Goal: Information Seeking & Learning: Check status

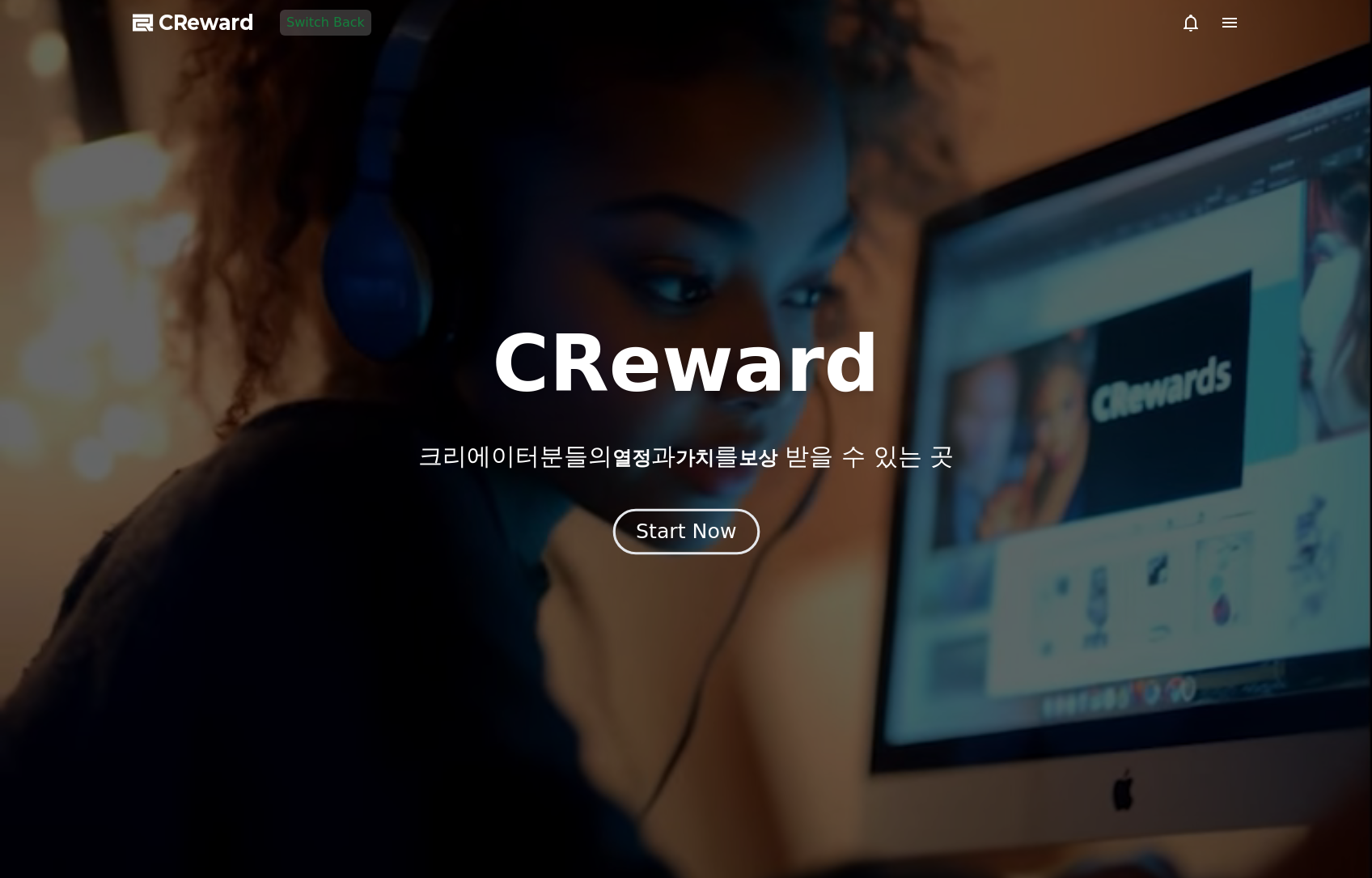
click at [712, 524] on div "Start Now" at bounding box center [686, 532] width 101 height 28
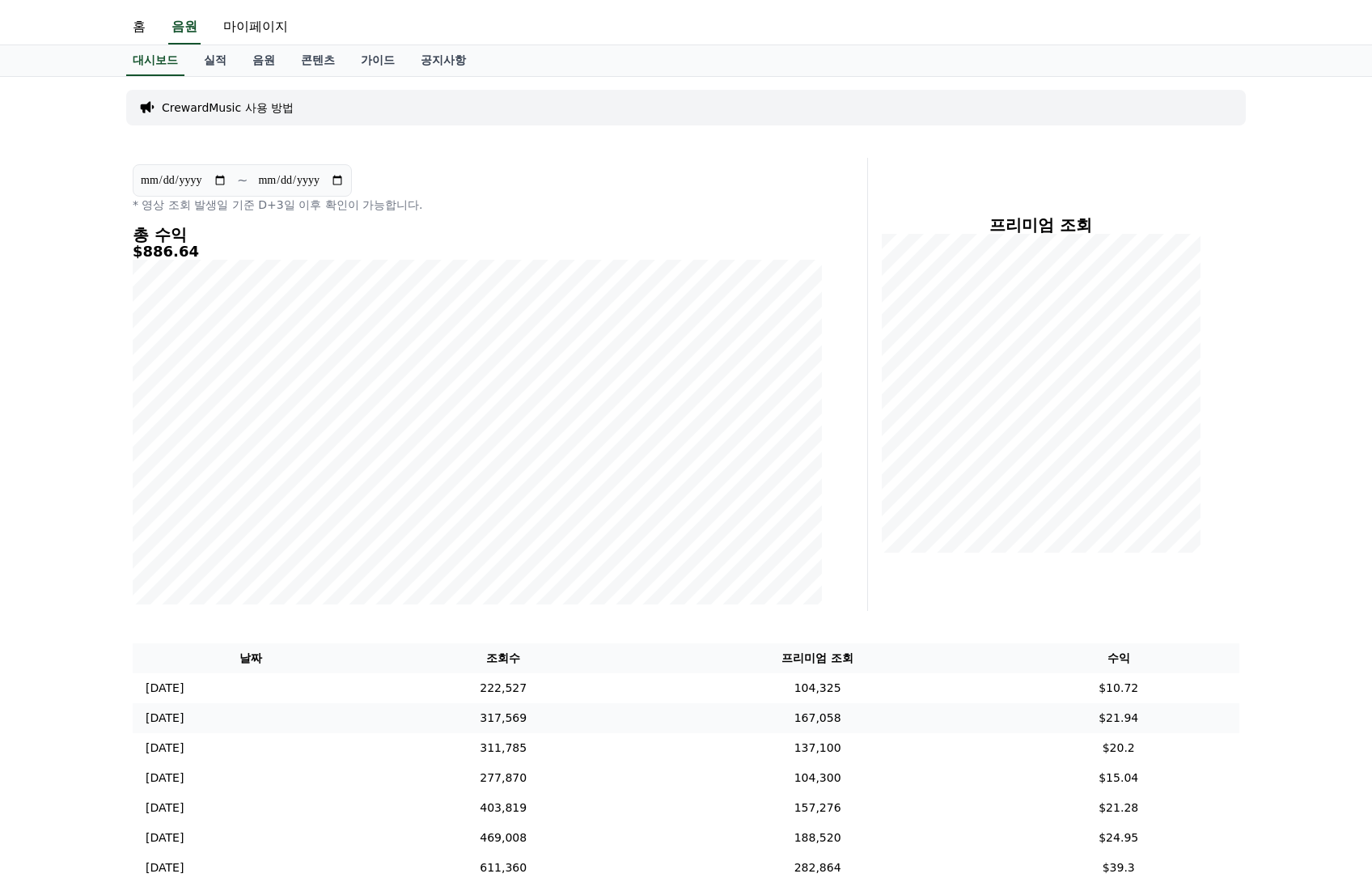
scroll to position [162, 0]
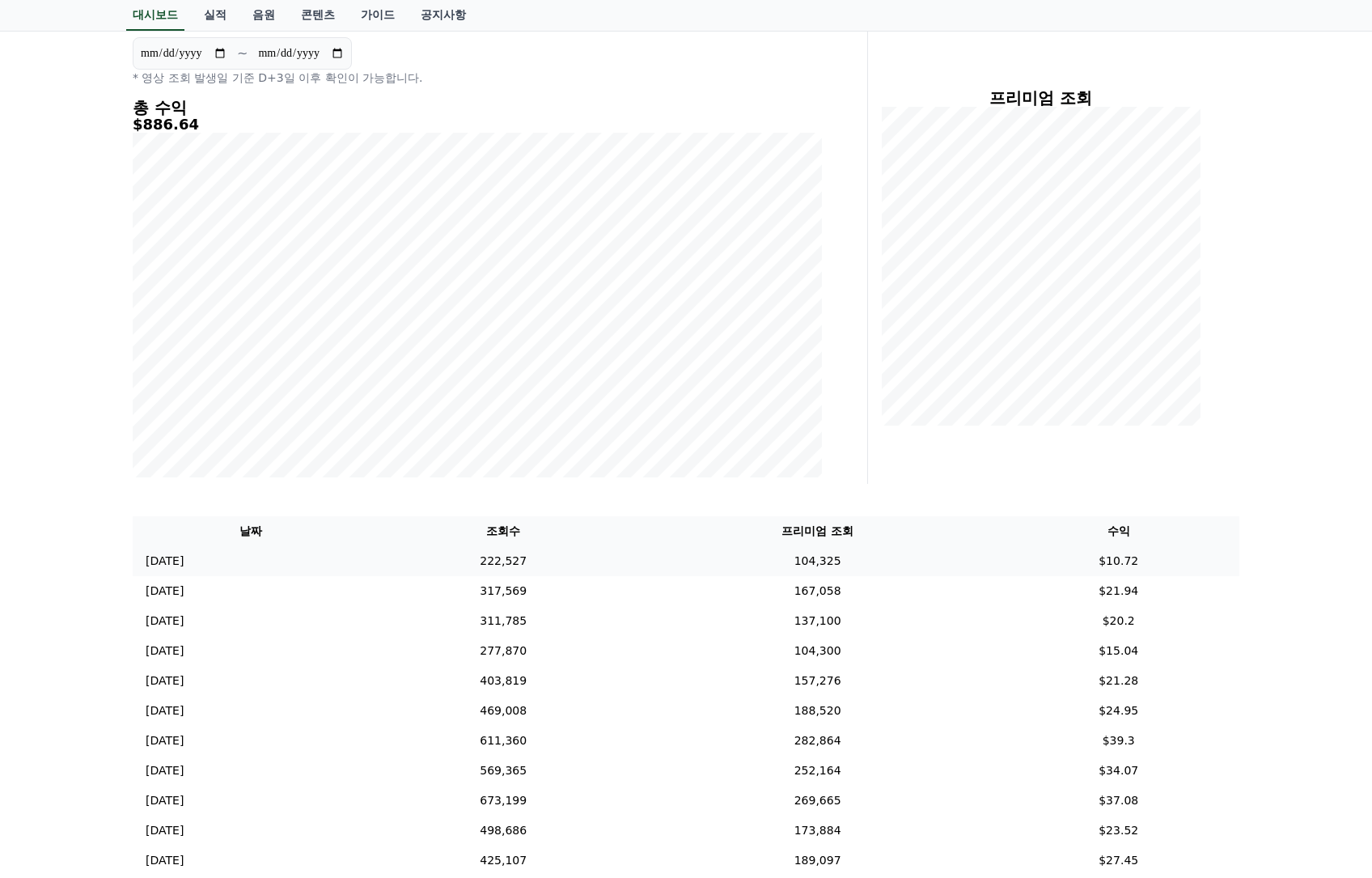
click at [1094, 560] on td "$10.72" at bounding box center [1118, 560] width 242 height 30
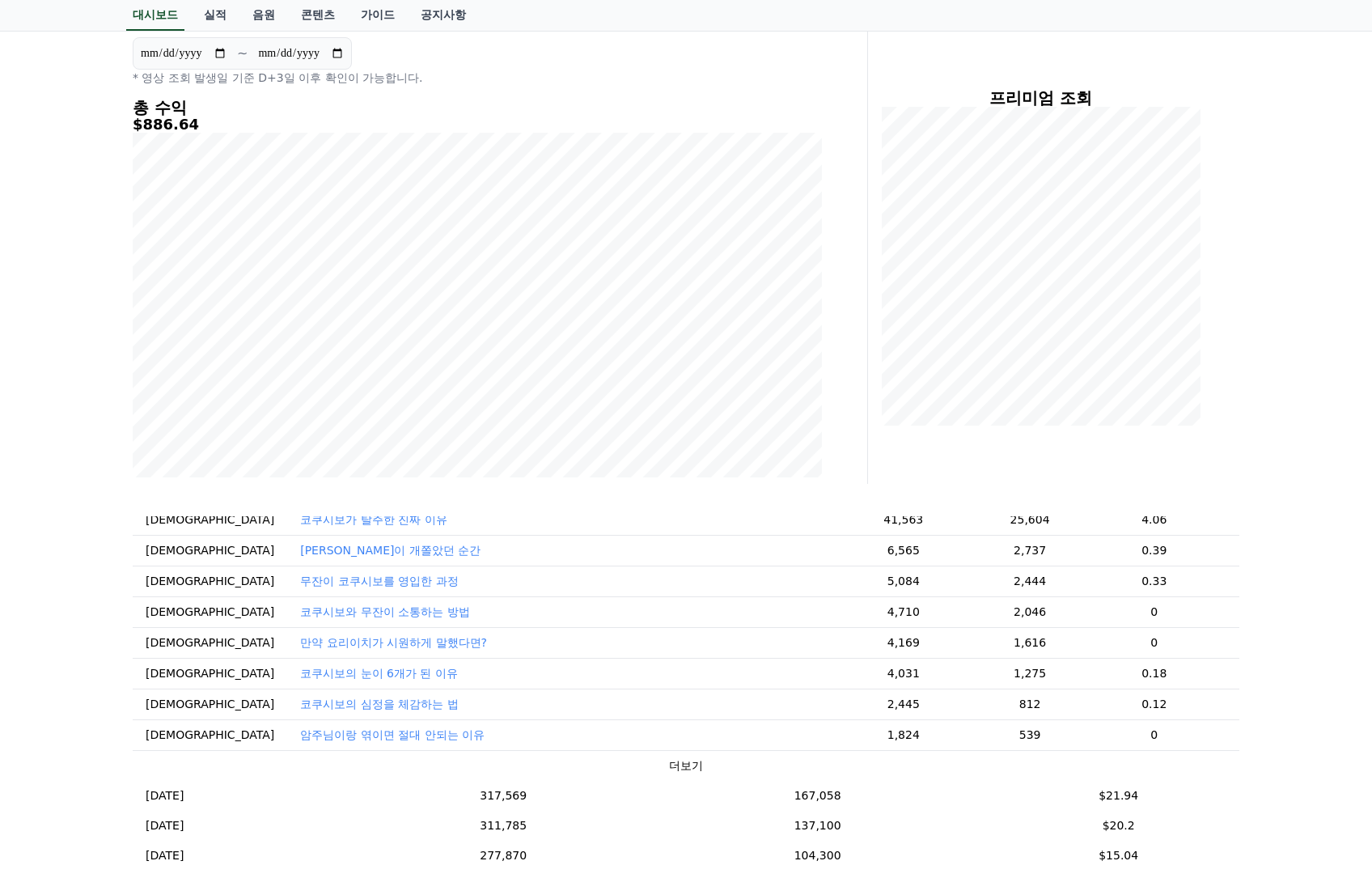
click at [303, 619] on p "코쿠시보와 무잔이 소통하는 방법" at bounding box center [384, 612] width 169 height 16
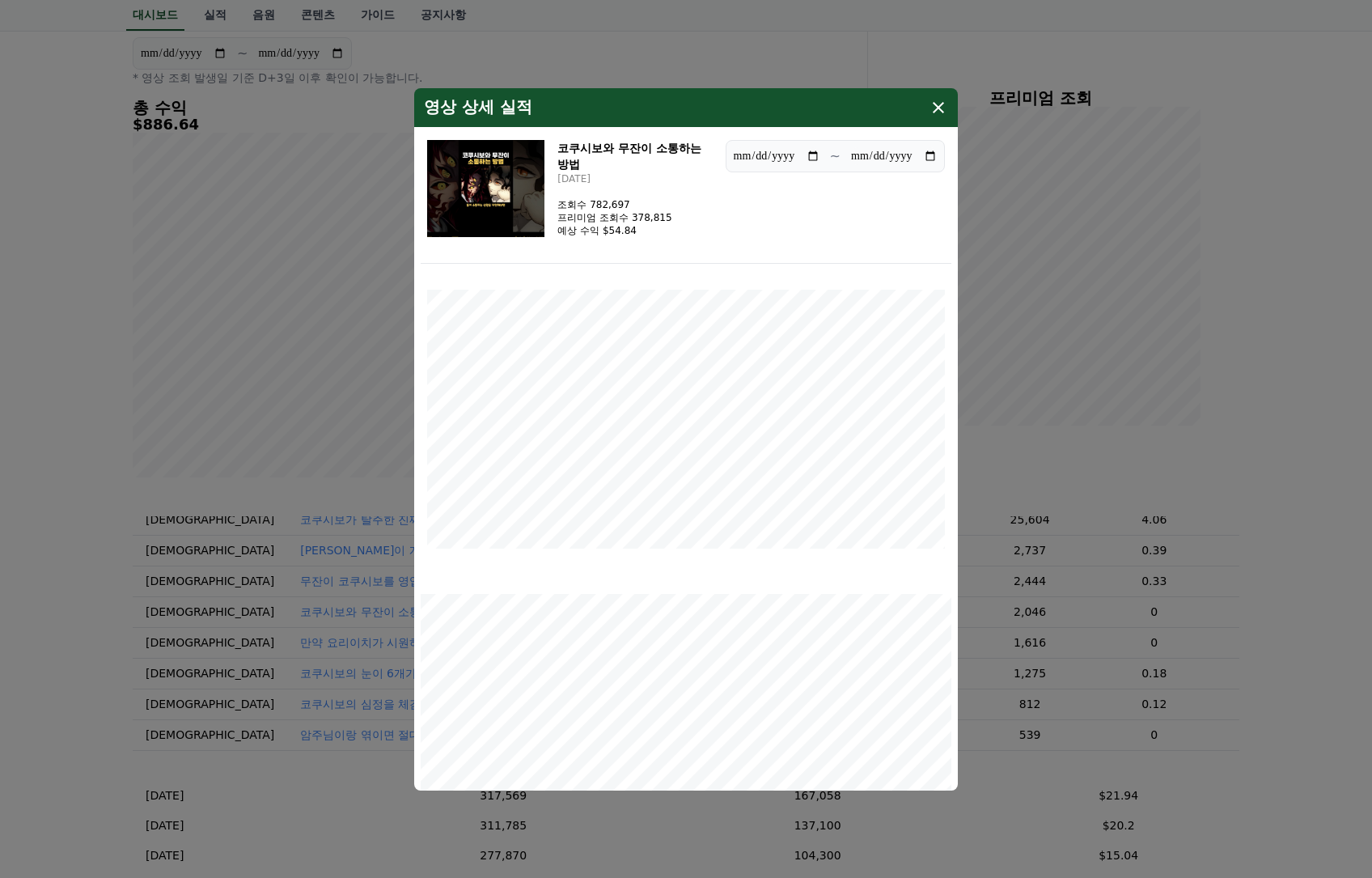
click at [500, 220] on img "modal" at bounding box center [485, 188] width 117 height 97
click at [1199, 521] on button "close modal" at bounding box center [686, 439] width 1372 height 878
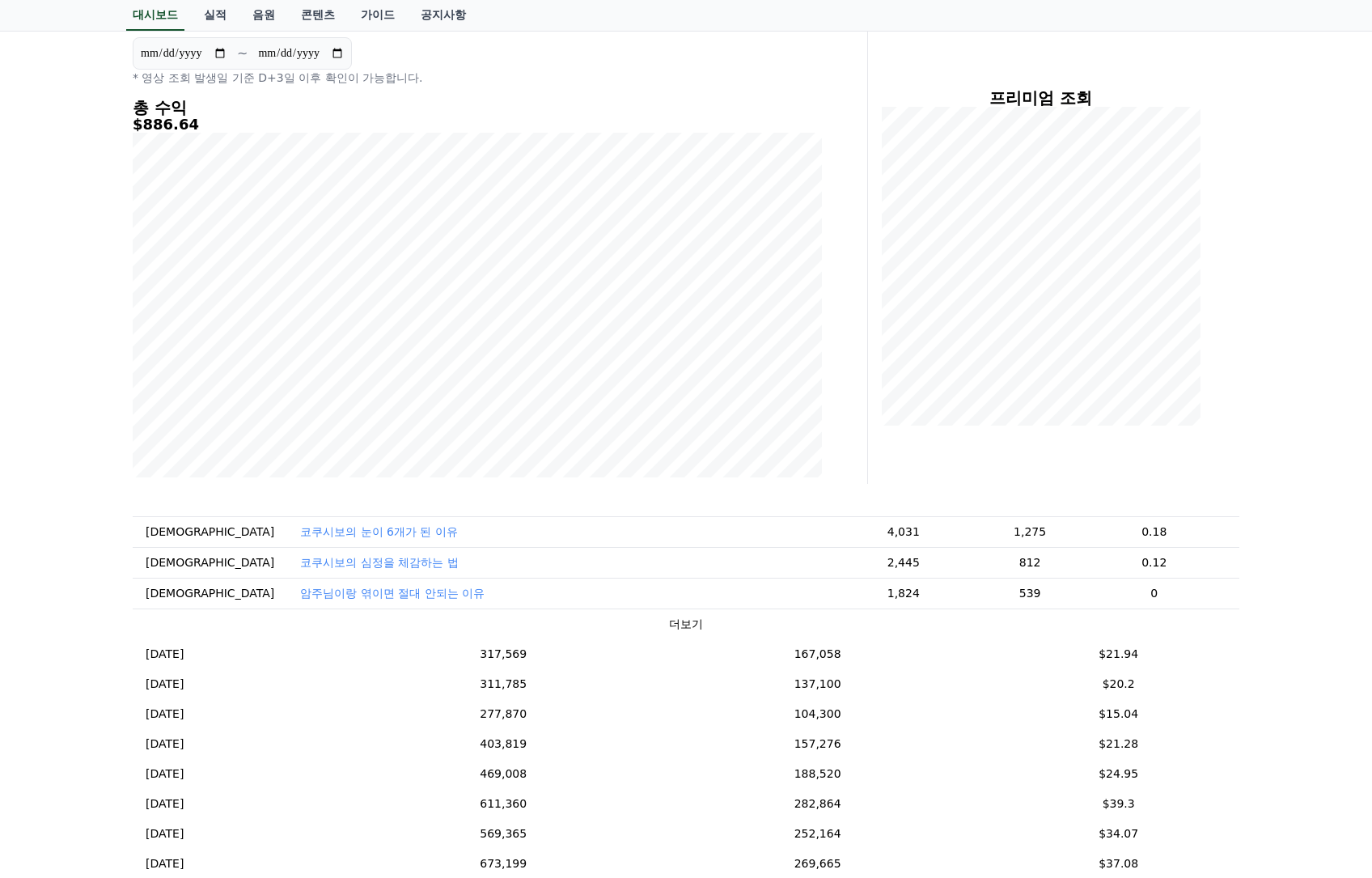
scroll to position [324, 0]
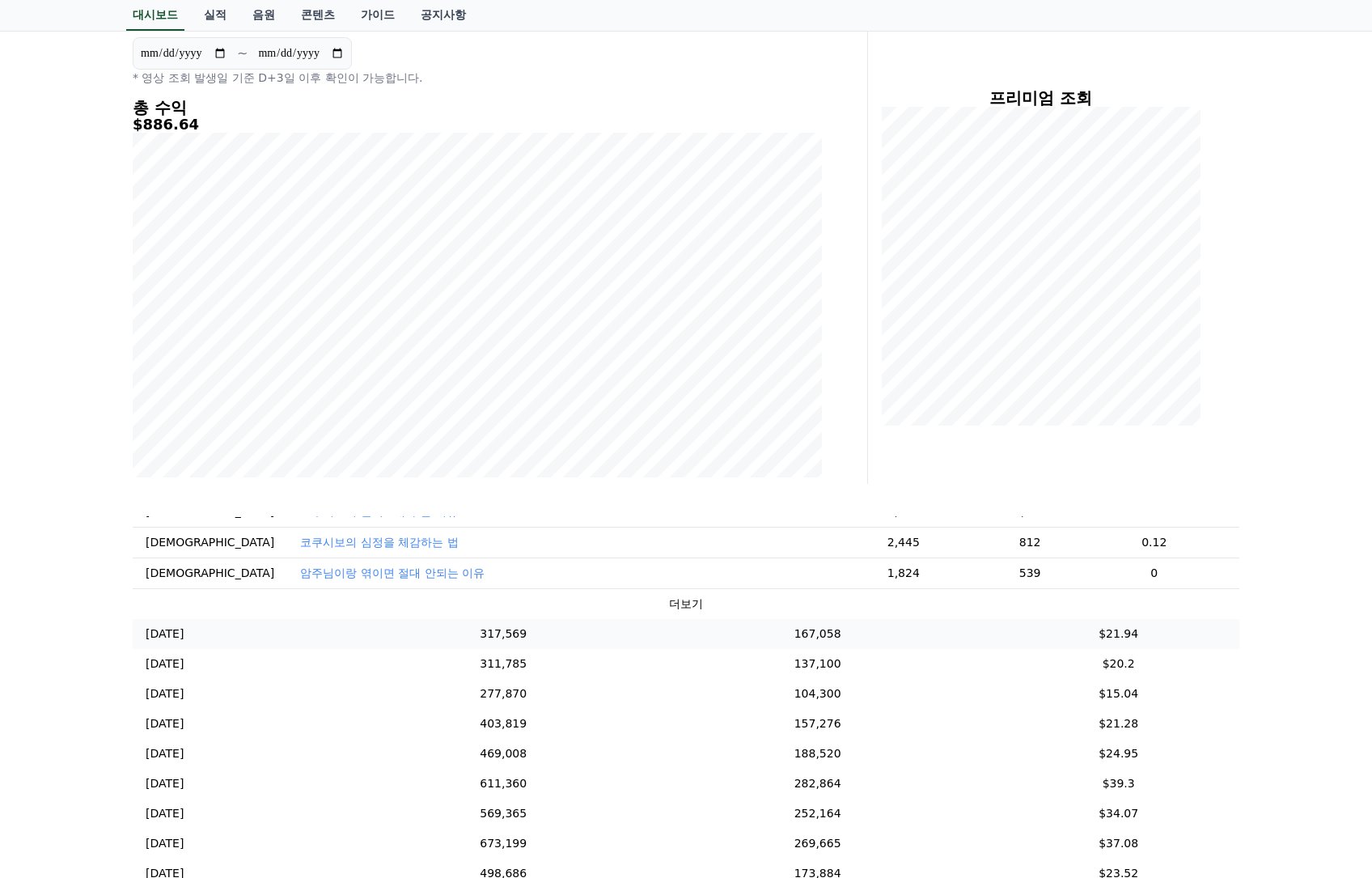
click at [893, 641] on td "167,058" at bounding box center [818, 633] width 361 height 30
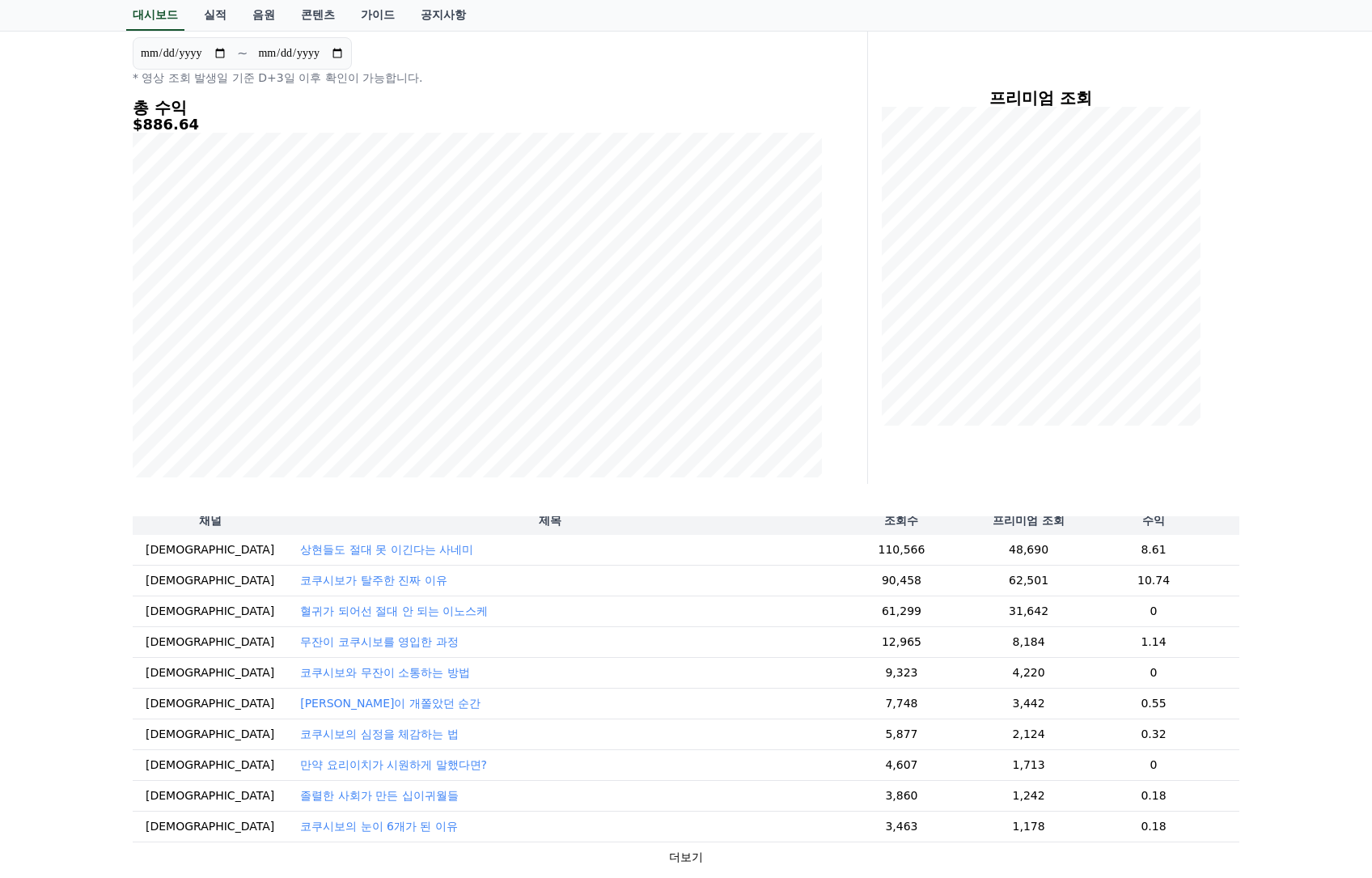
scroll to position [81, 0]
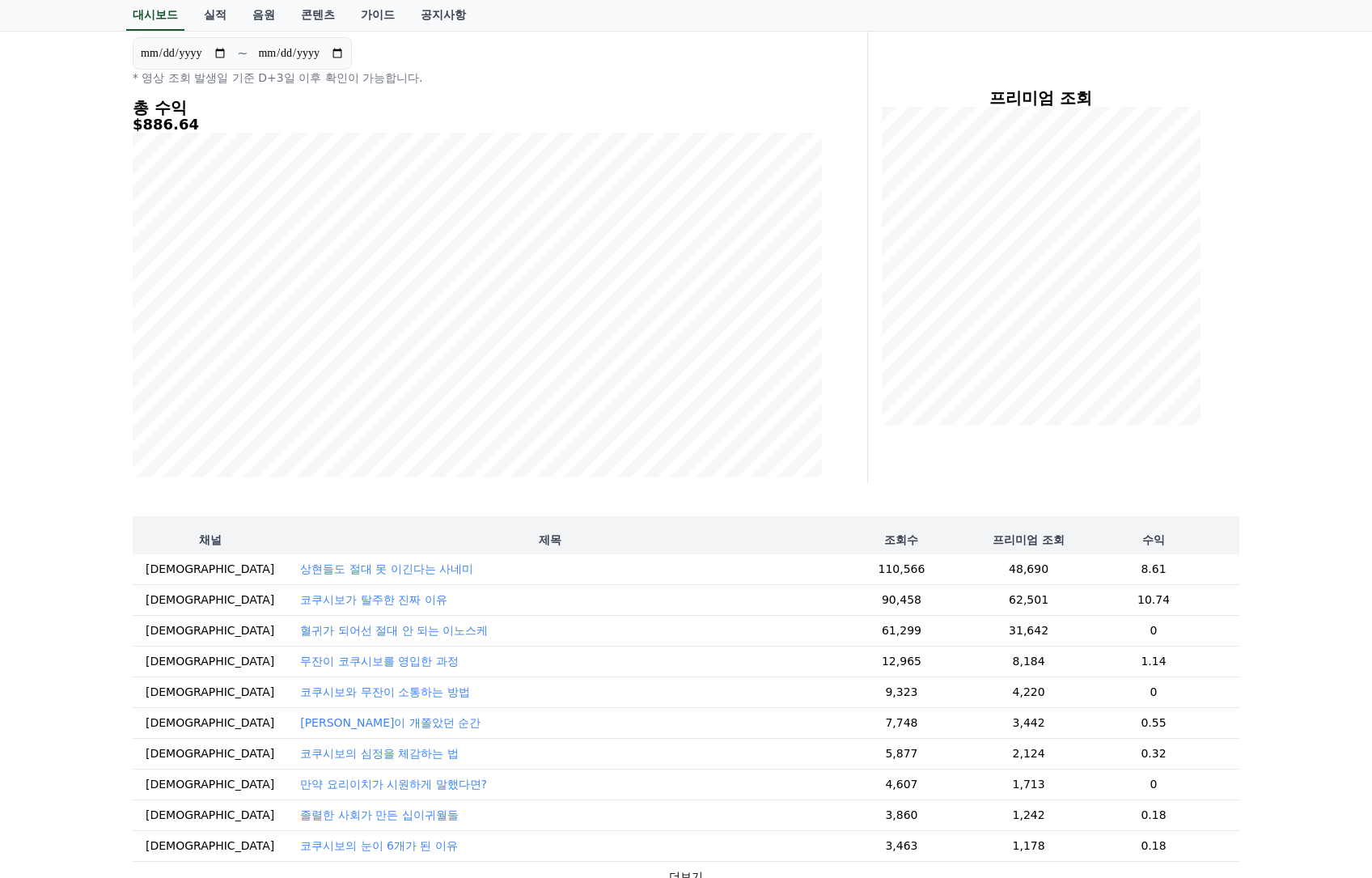
click at [355, 638] on p "혈귀가 되어선 절대 안 되는 이노스케" at bounding box center [394, 630] width 187 height 16
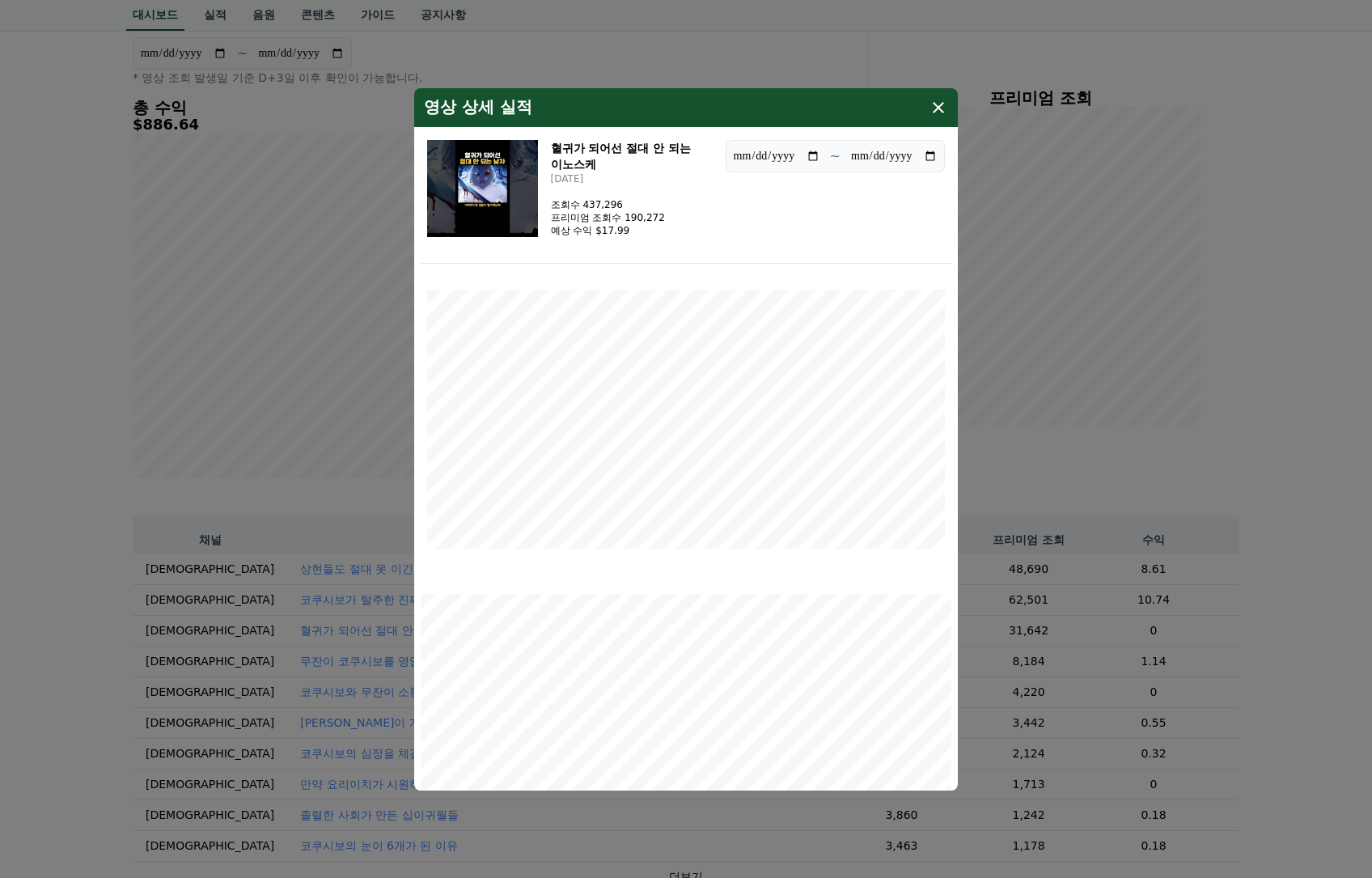
click at [509, 196] on img "modal" at bounding box center [482, 188] width 111 height 97
click at [1284, 541] on button "close modal" at bounding box center [686, 439] width 1372 height 878
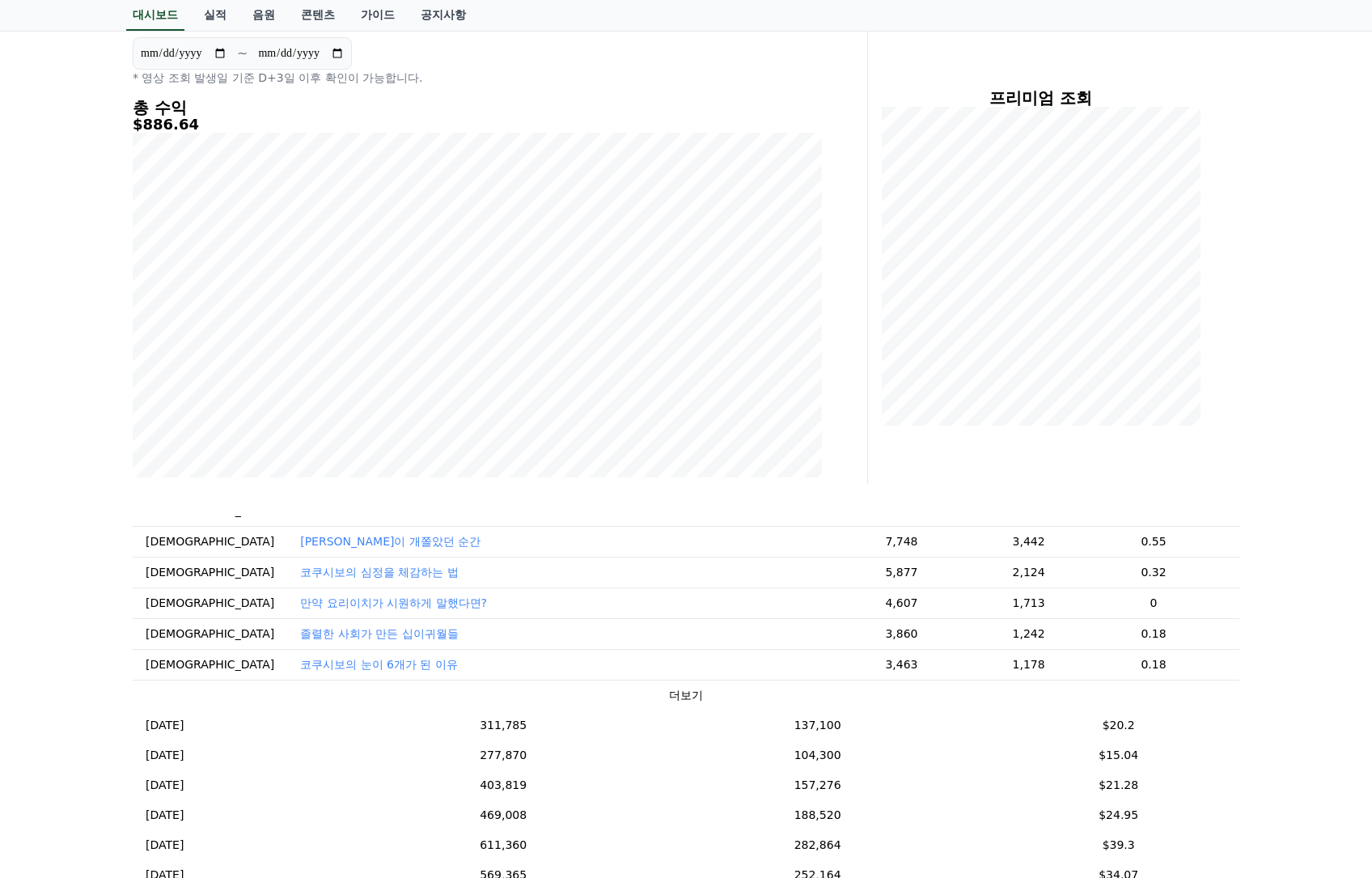
scroll to position [237, 0]
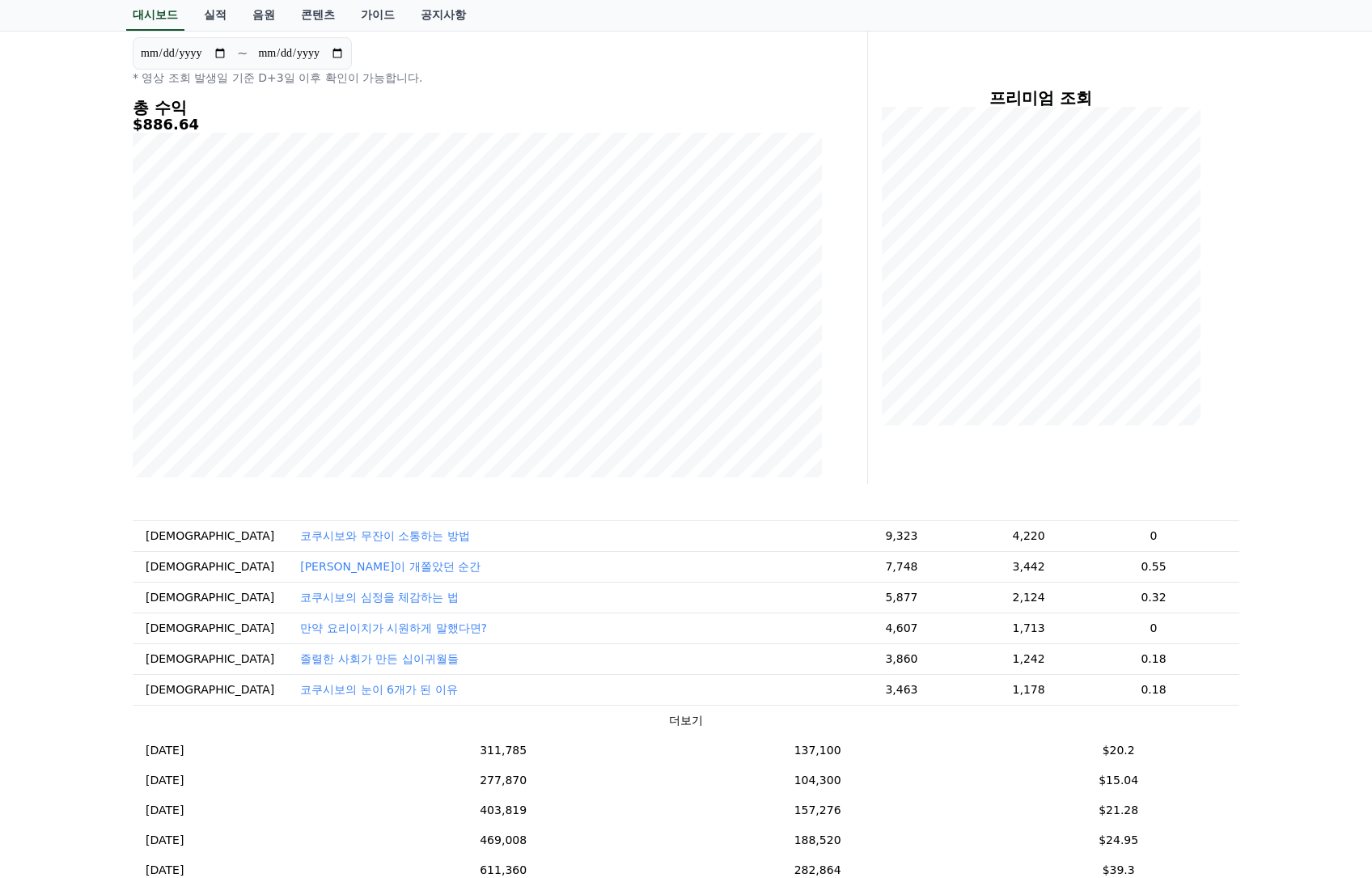
click at [656, 722] on td "더보기" at bounding box center [686, 719] width 1107 height 30
click at [670, 723] on button "더보기" at bounding box center [685, 721] width 34 height 17
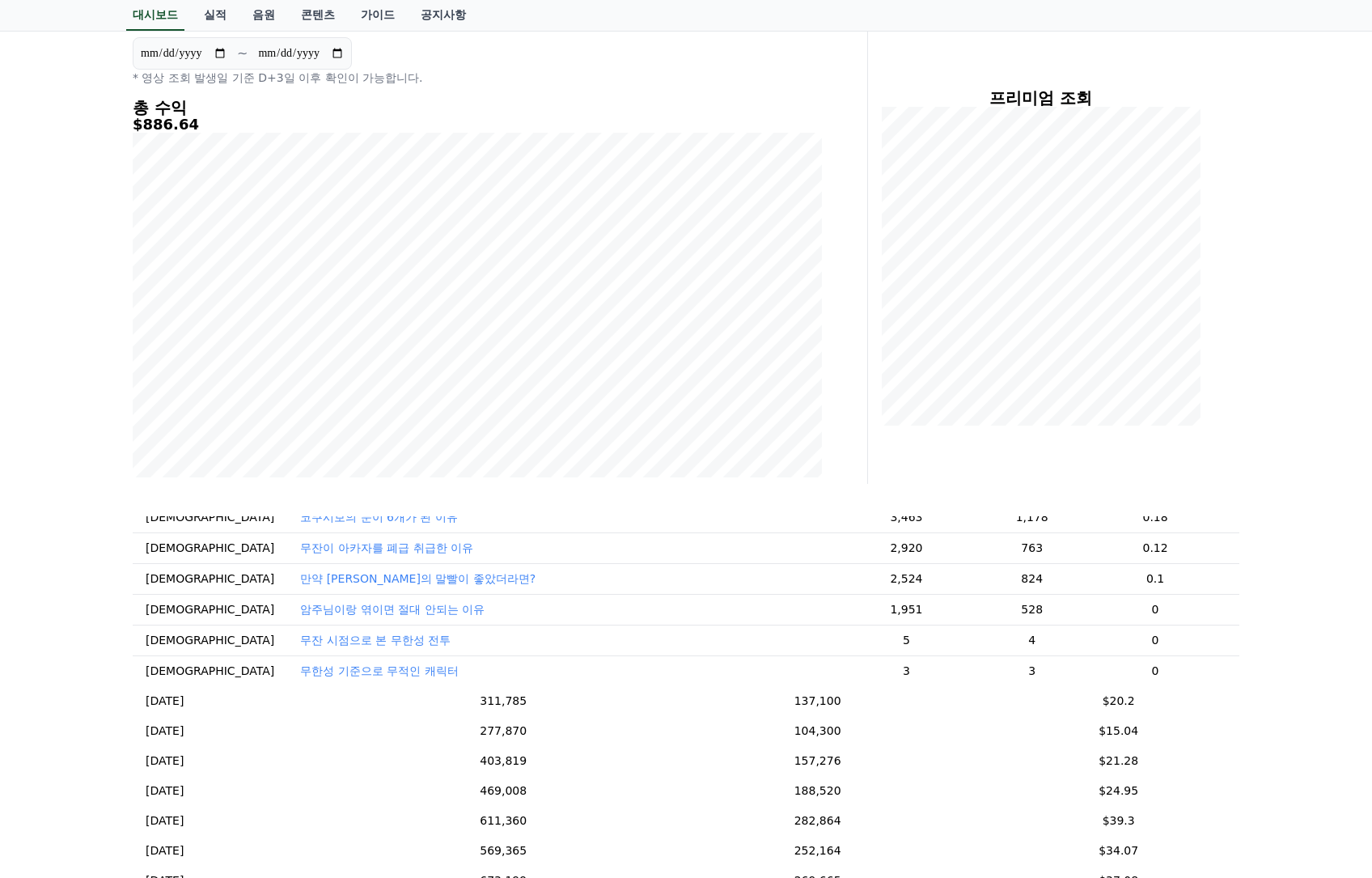
scroll to position [399, 0]
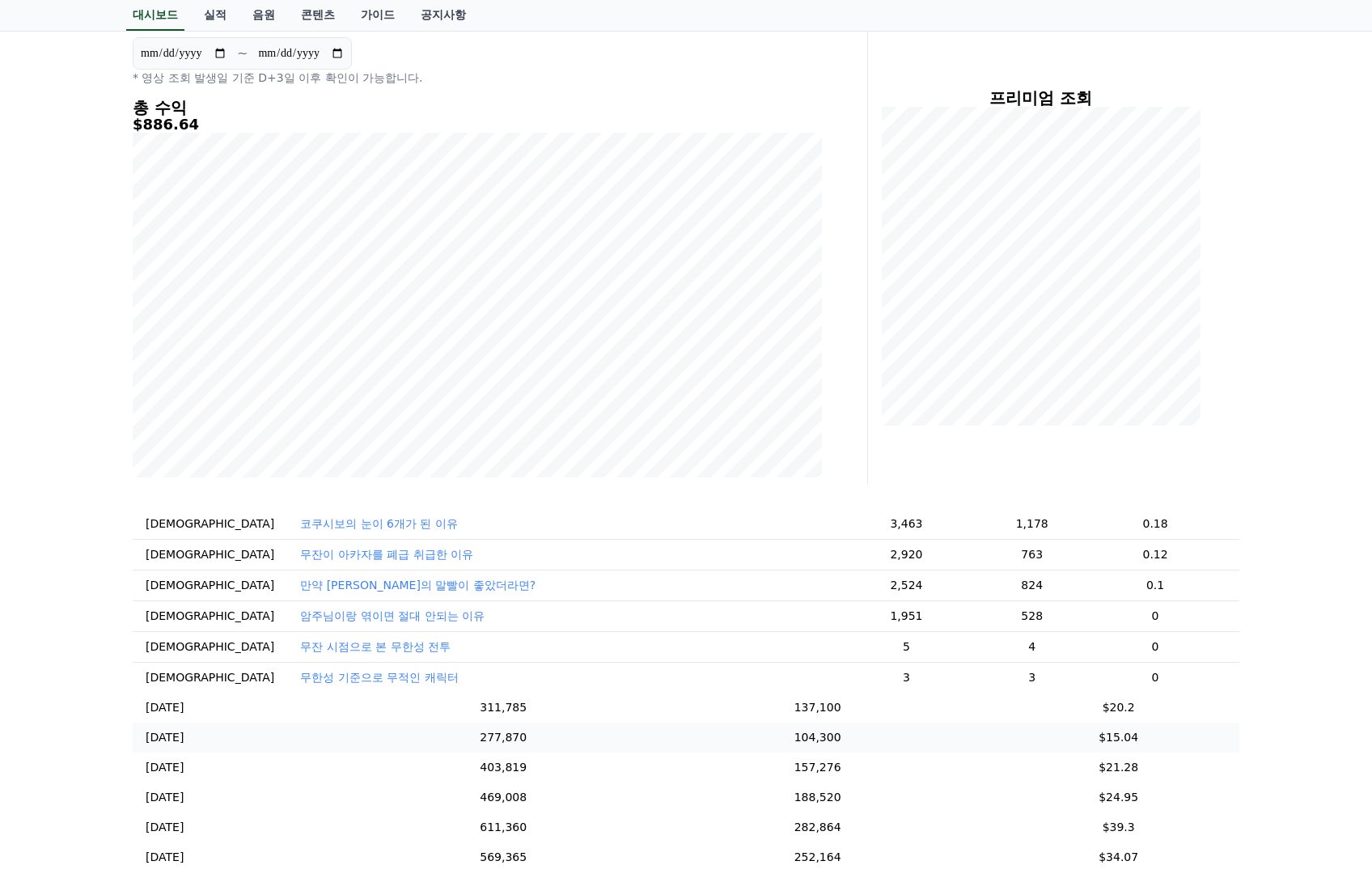
click at [998, 742] on td "104,300" at bounding box center [818, 737] width 361 height 30
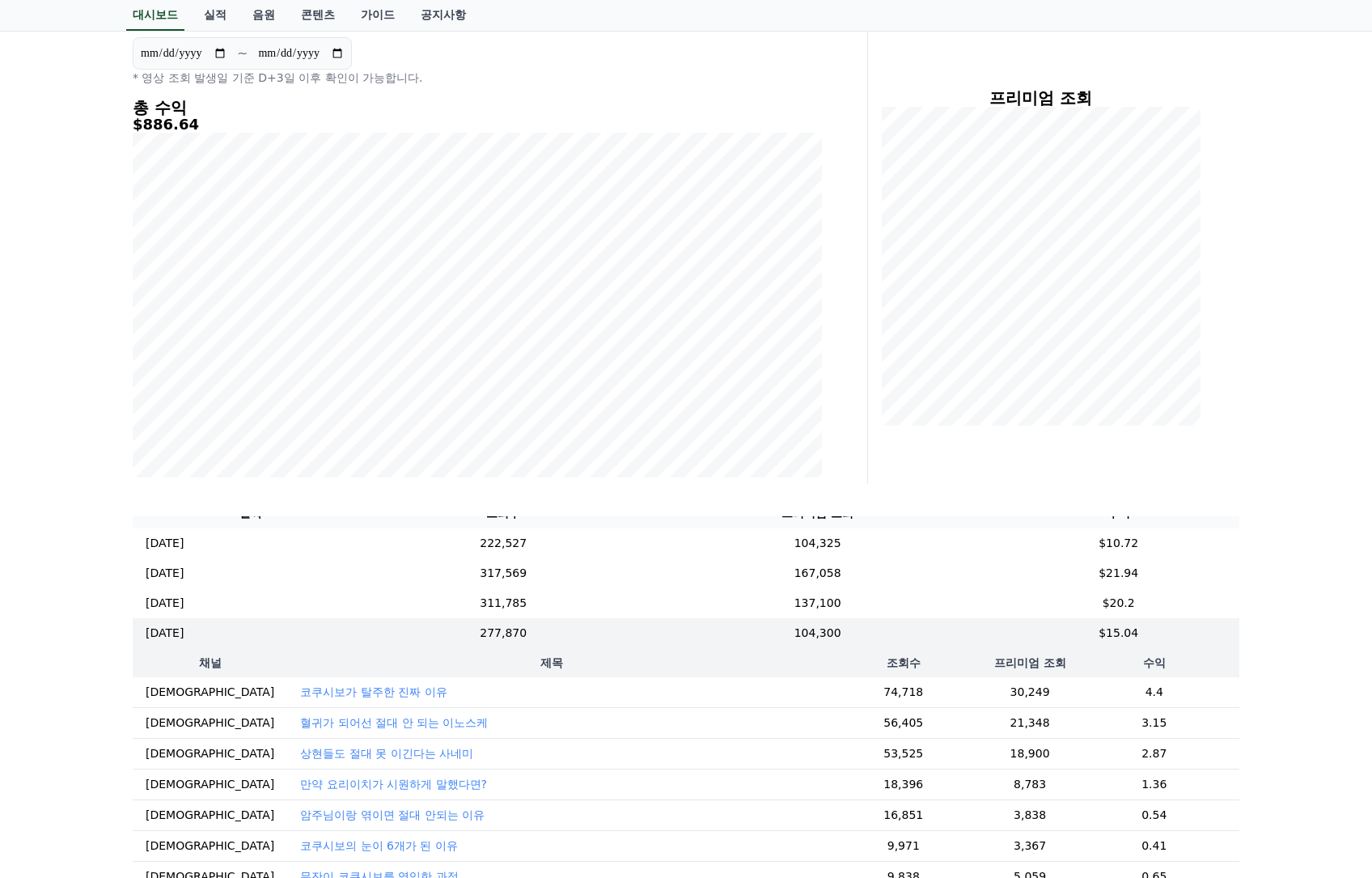
scroll to position [0, 0]
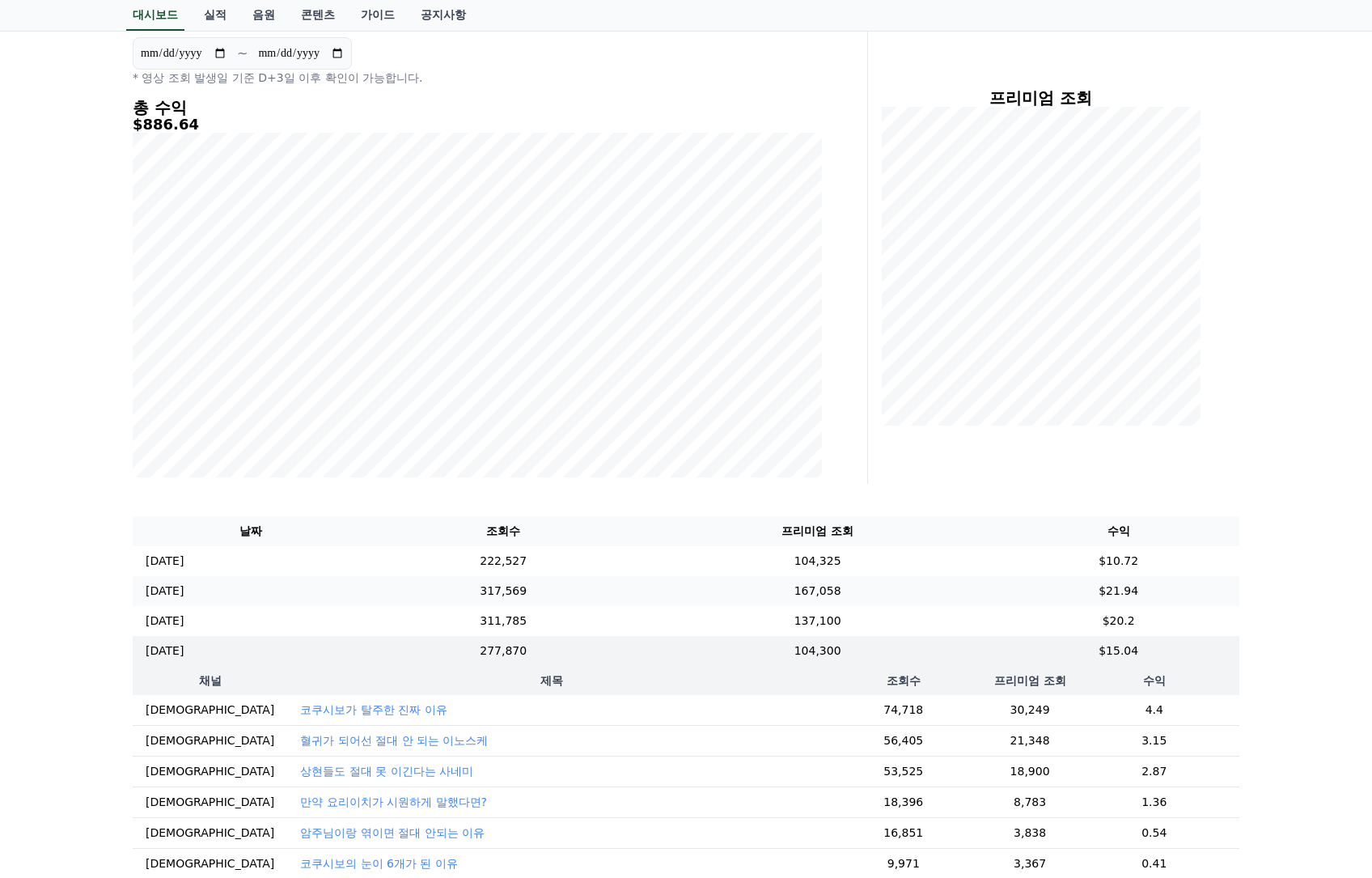
click at [750, 578] on td "167,058" at bounding box center [818, 591] width 361 height 30
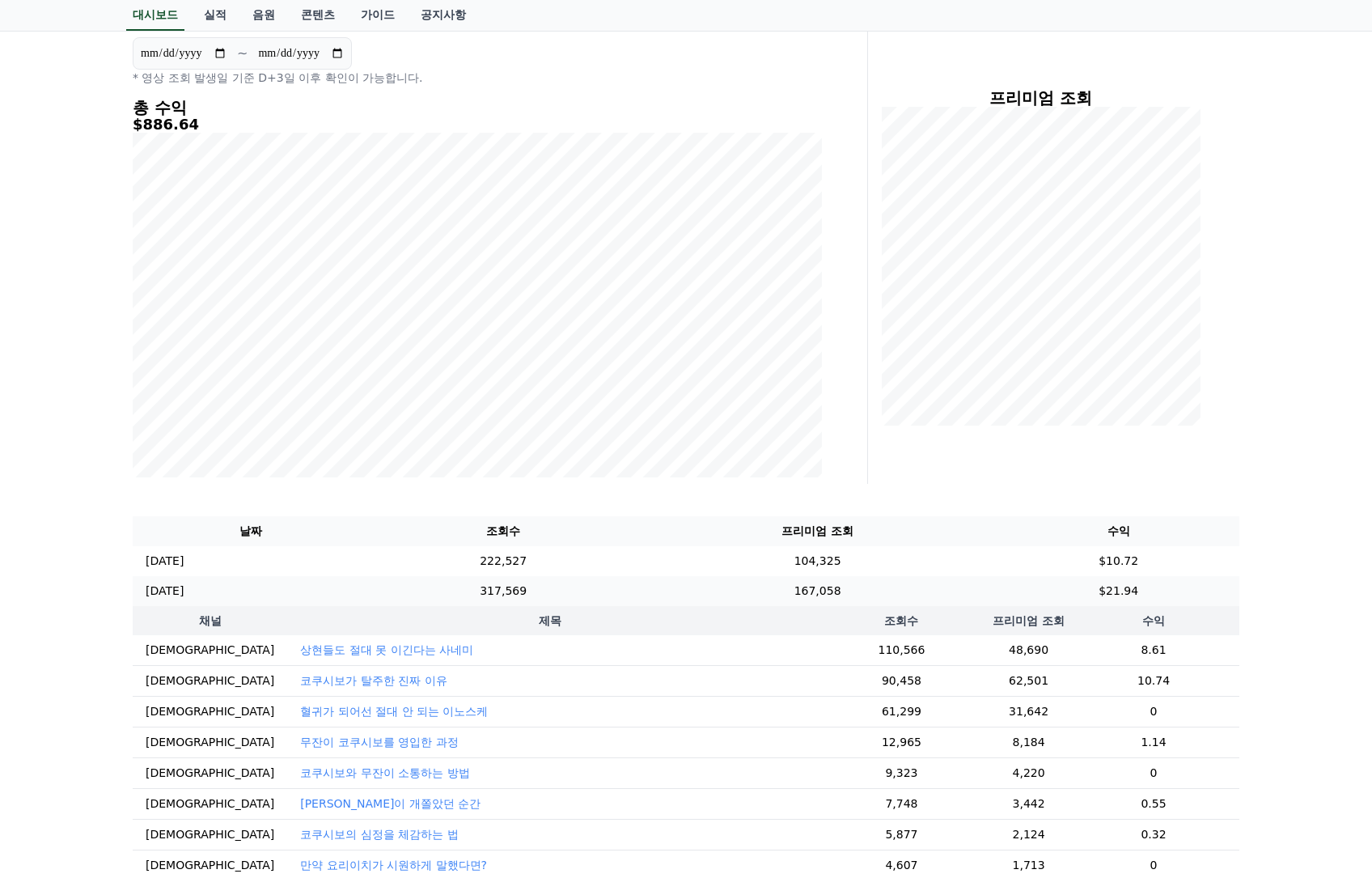
click at [848, 590] on td "167,058" at bounding box center [818, 591] width 361 height 30
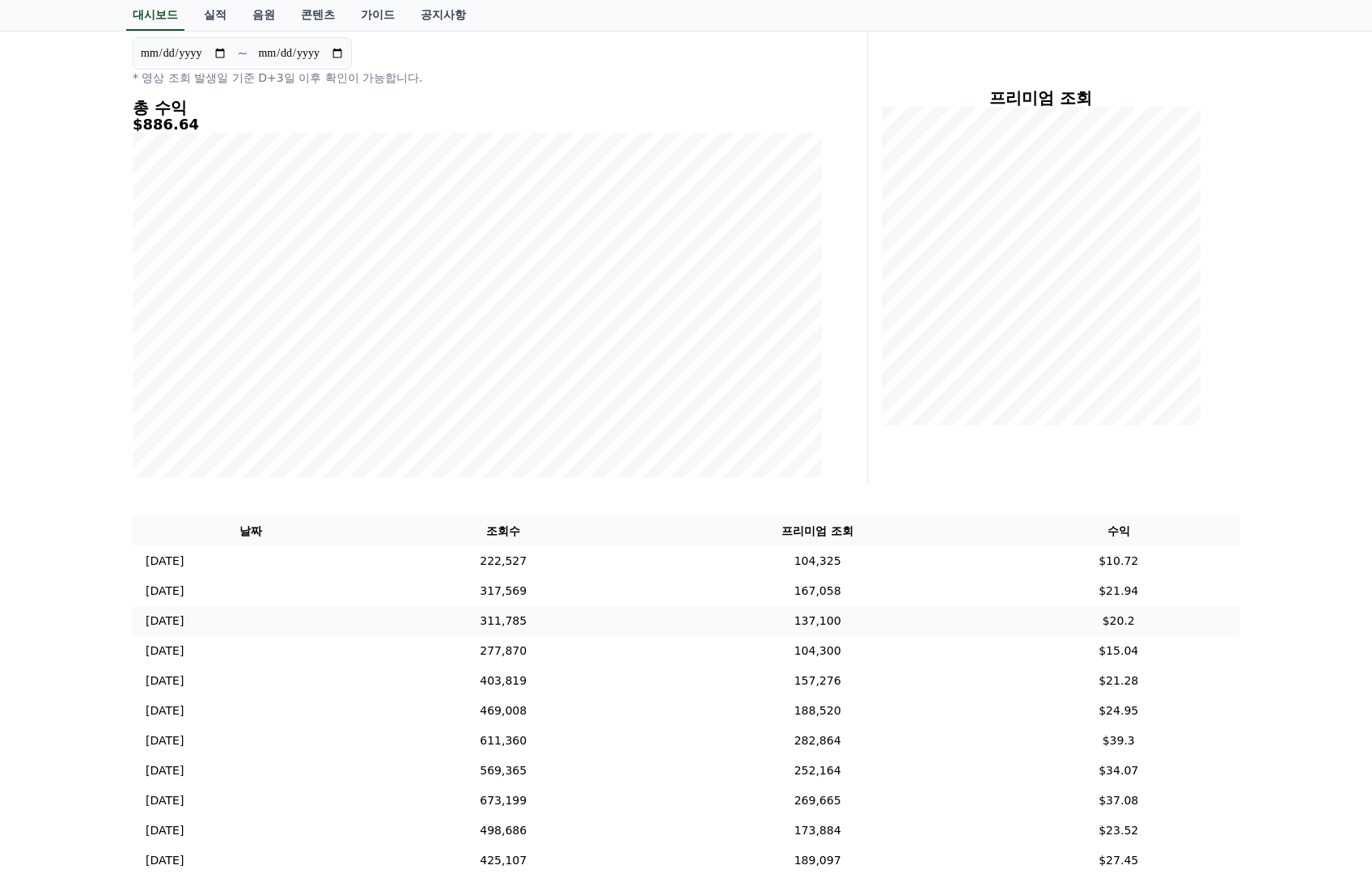
click at [847, 626] on td "137,100" at bounding box center [818, 620] width 361 height 30
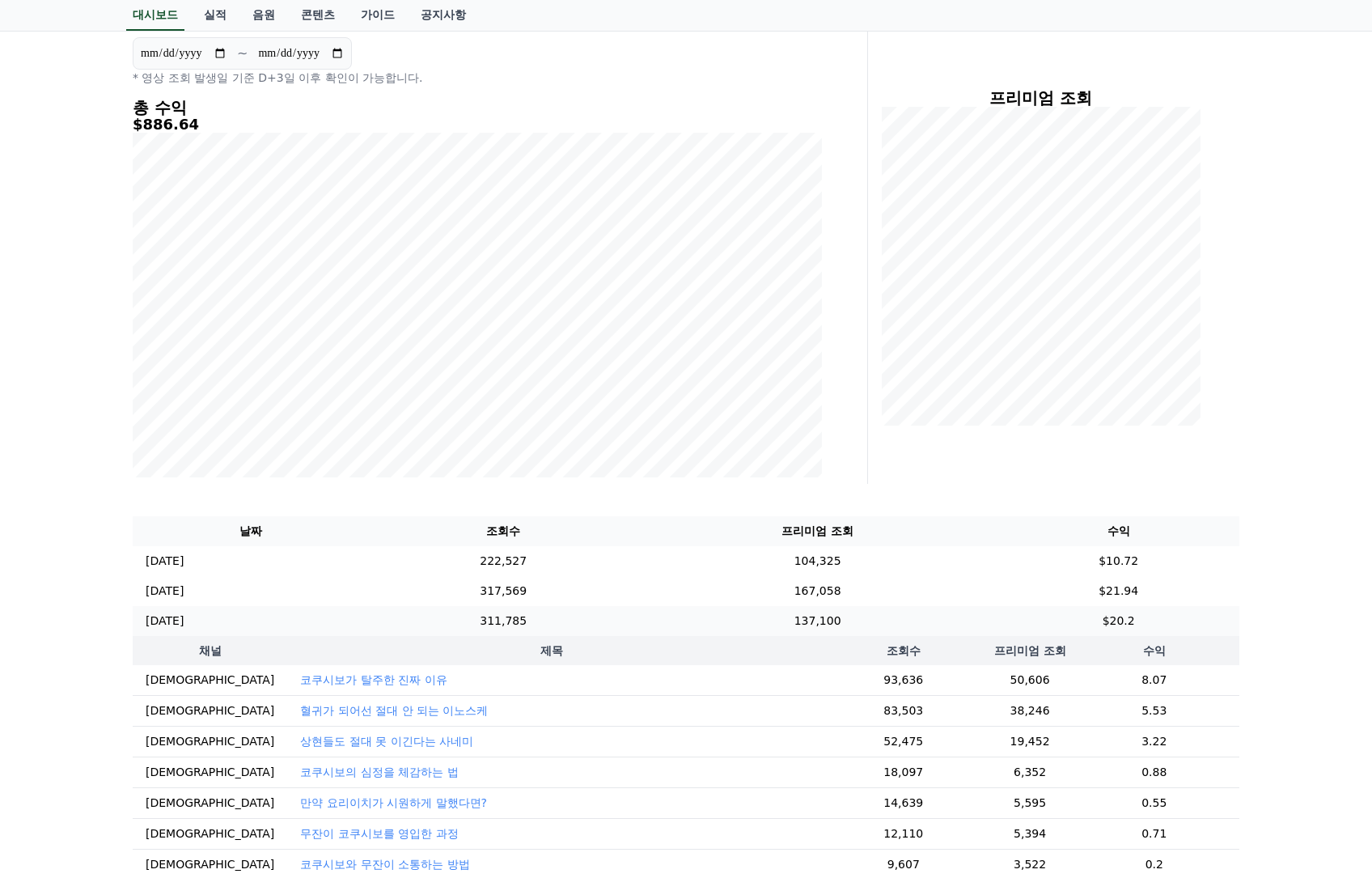
click at [839, 626] on td "137,100" at bounding box center [818, 620] width 361 height 30
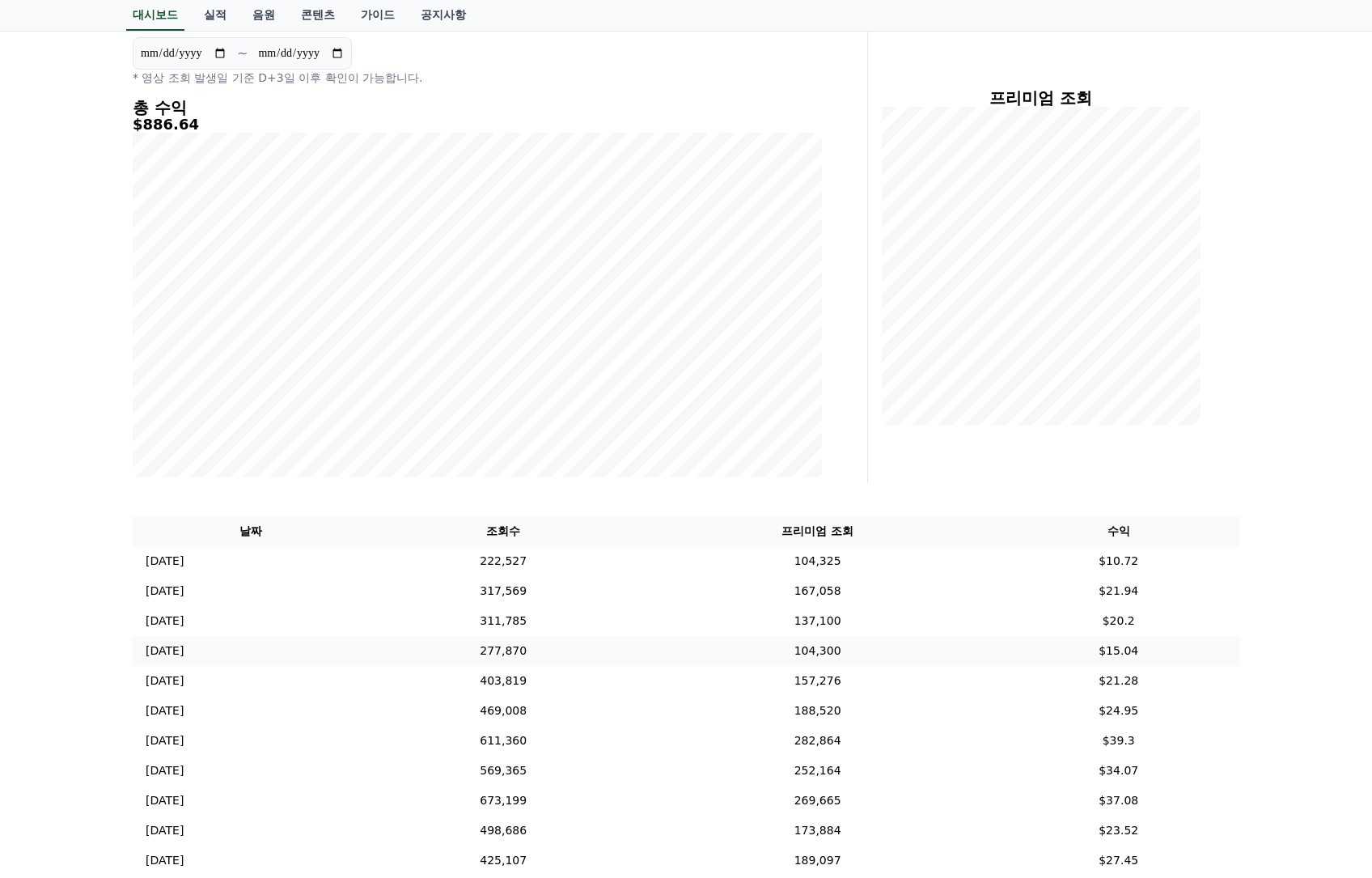
click at [826, 655] on td "104,300" at bounding box center [818, 651] width 361 height 30
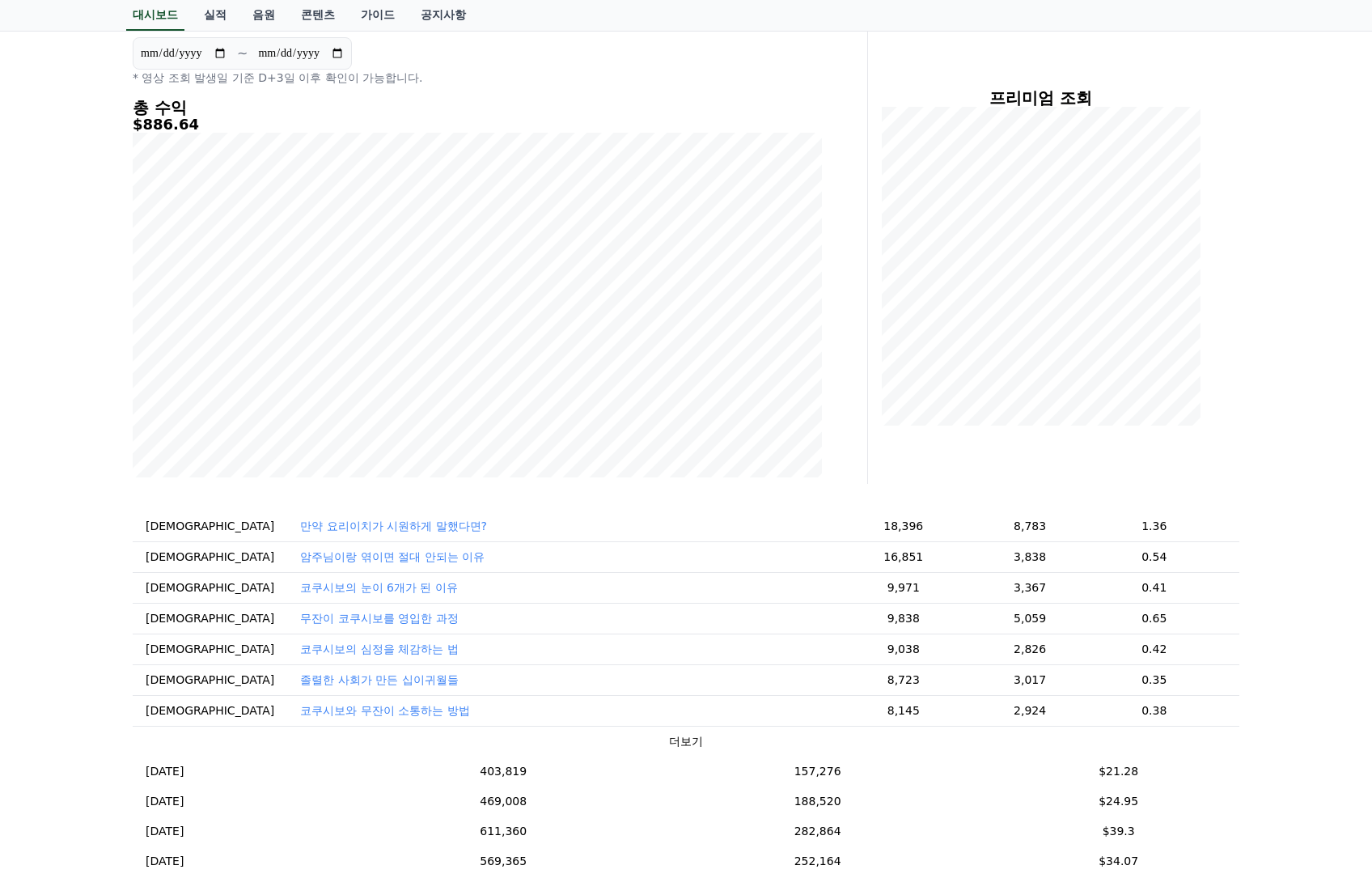
scroll to position [81, 0]
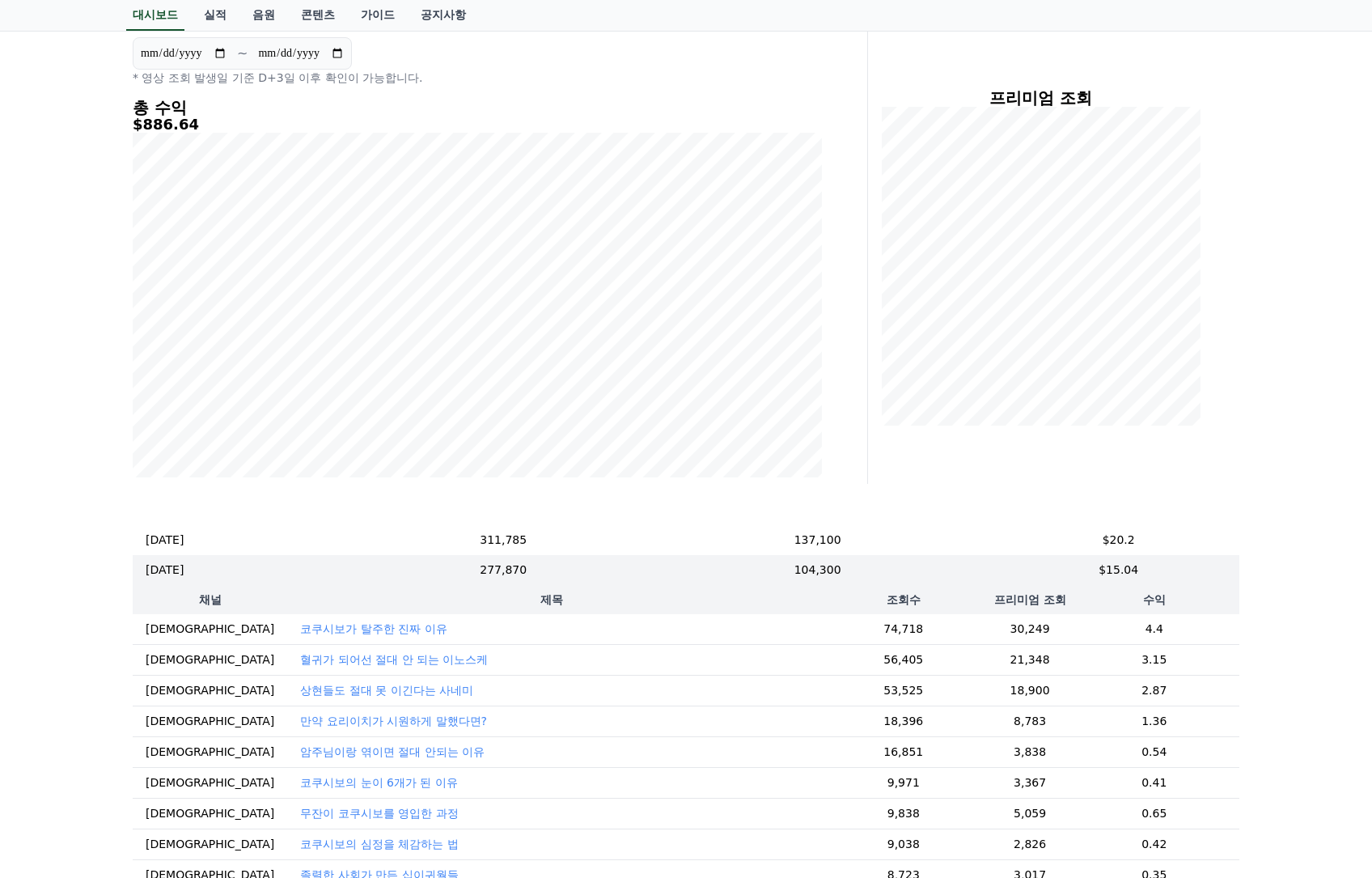
click at [287, 743] on td "암주님이랑 엮이면 절대 안되는 이유" at bounding box center [552, 751] width 529 height 30
click at [300, 749] on p "암주님이랑 엮이면 절대 안되는 이유" at bounding box center [392, 751] width 185 height 16
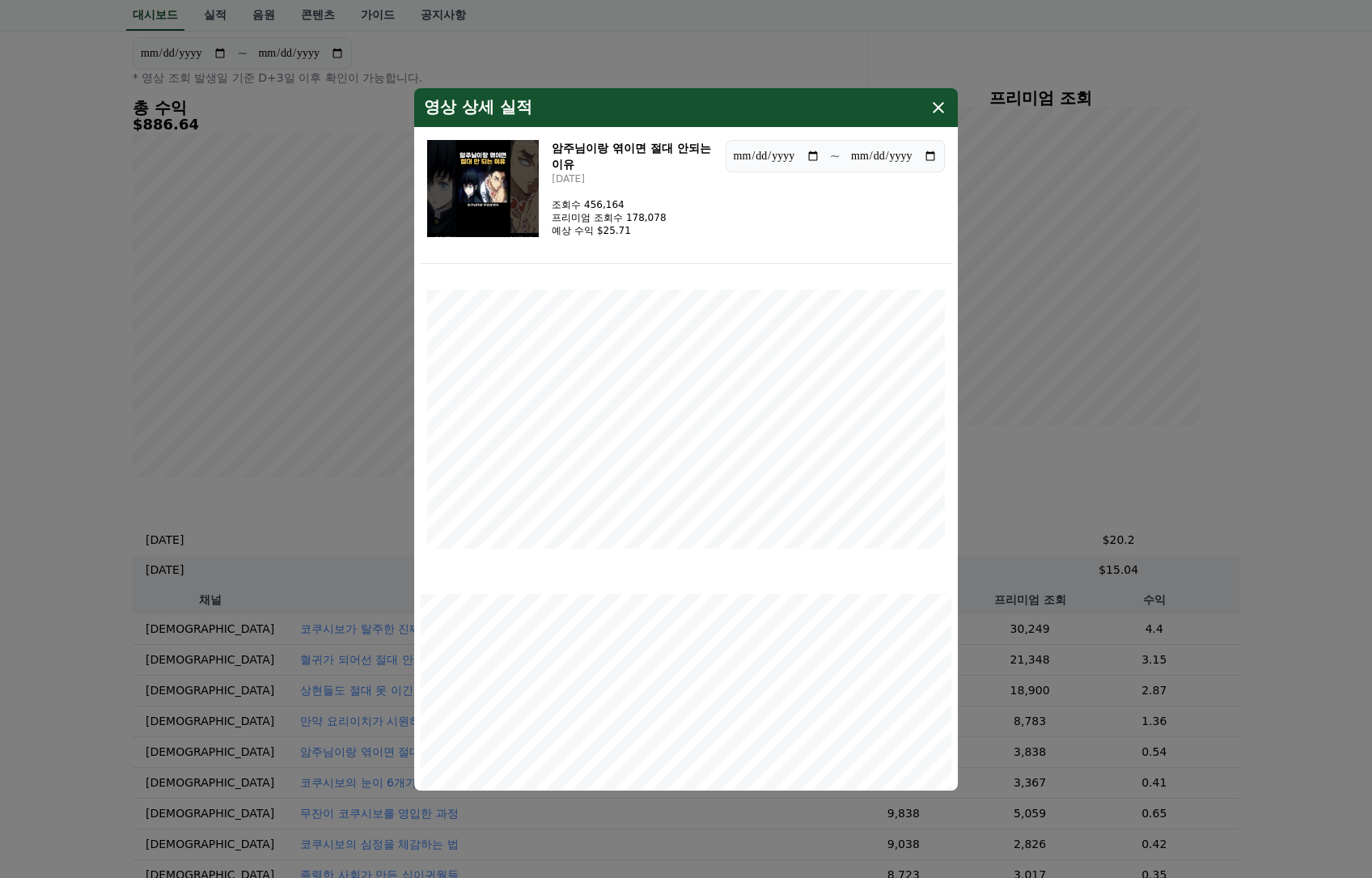
click at [475, 216] on img "modal" at bounding box center [482, 188] width 112 height 97
click at [284, 444] on button "close modal" at bounding box center [686, 439] width 1372 height 878
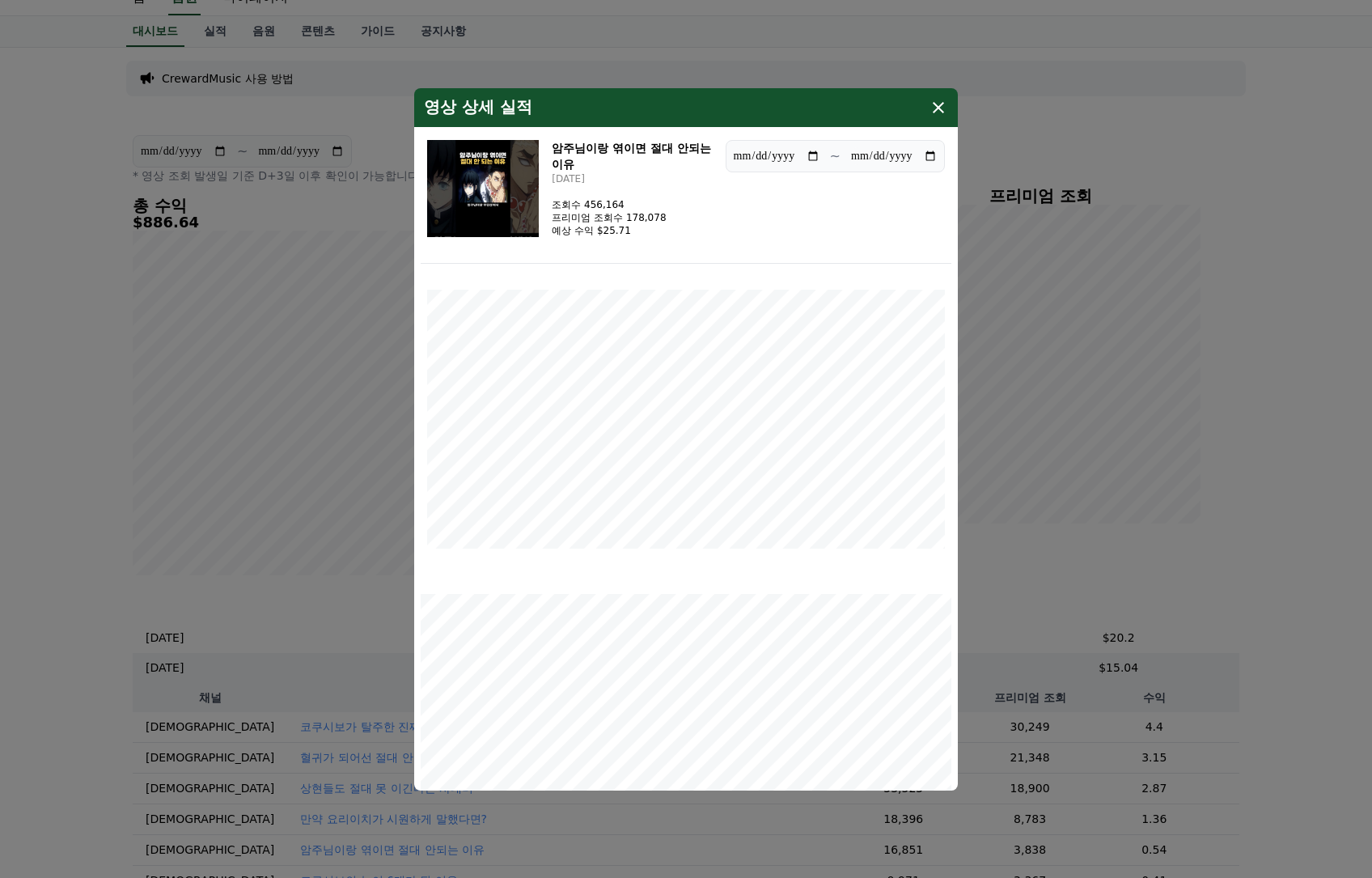
scroll to position [0, 0]
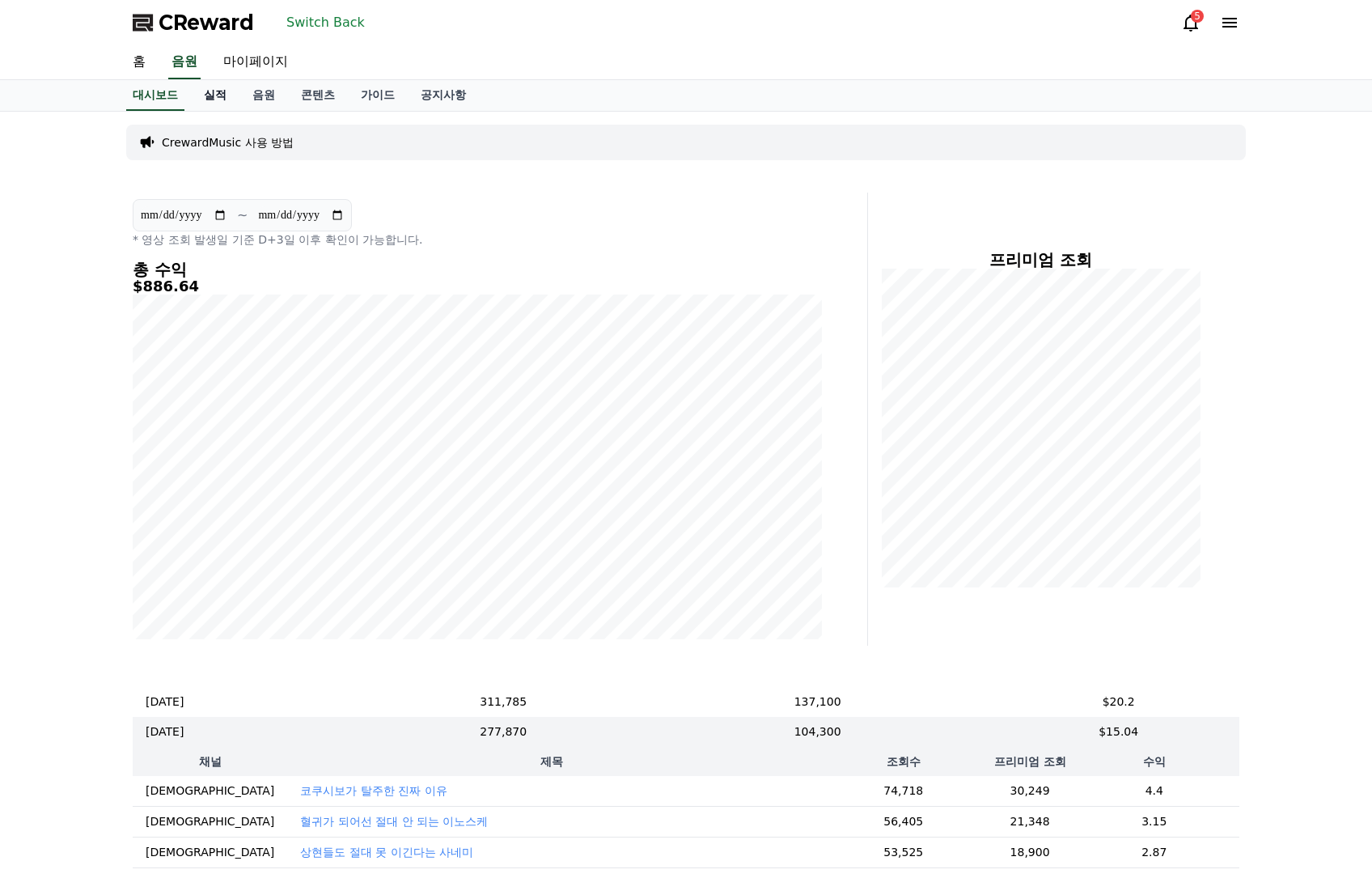
click at [225, 98] on link "실적" at bounding box center [215, 95] width 49 height 30
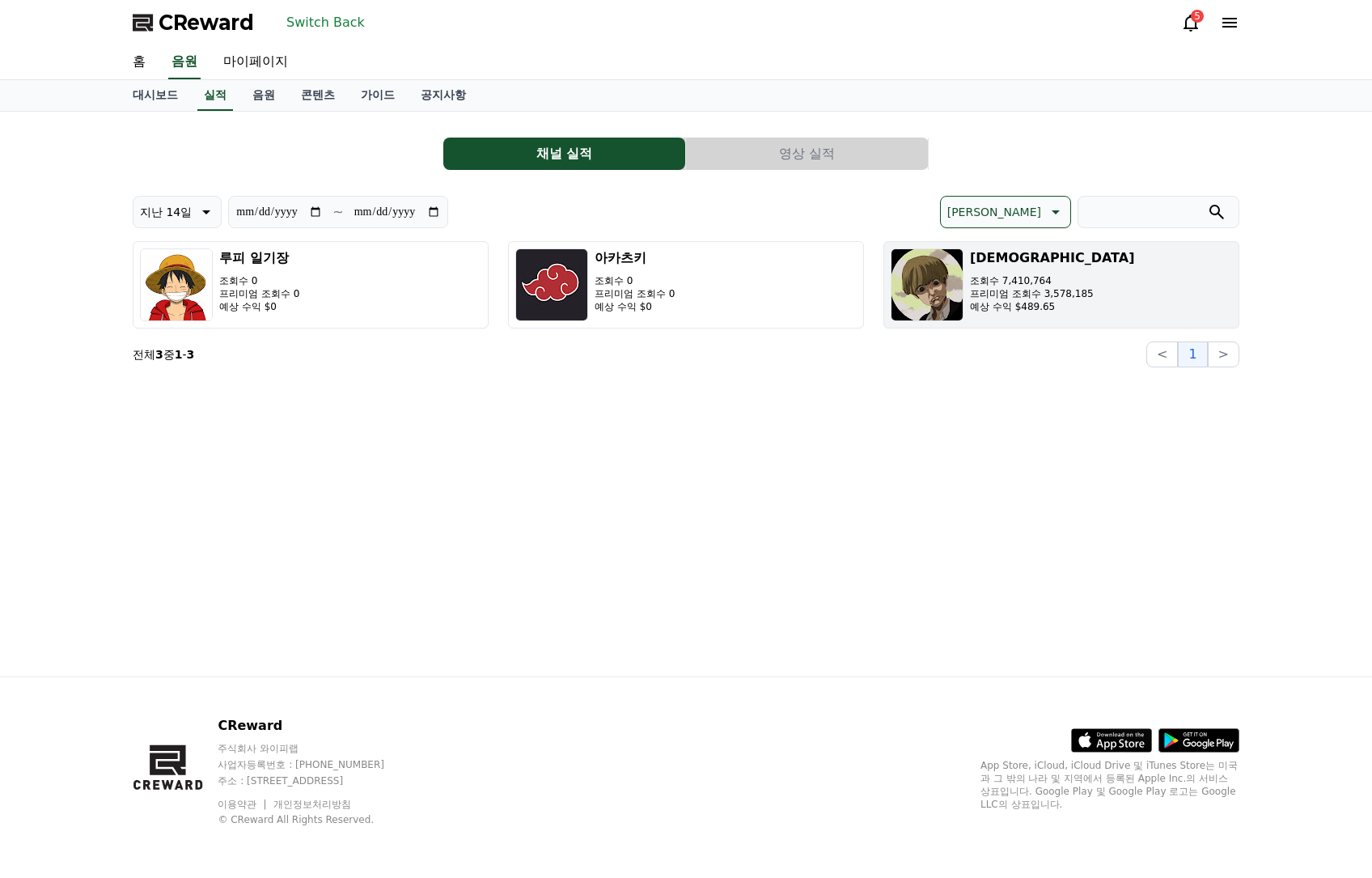
click at [1039, 251] on h3 "[DEMOGRAPHIC_DATA]" at bounding box center [1051, 258] width 164 height 19
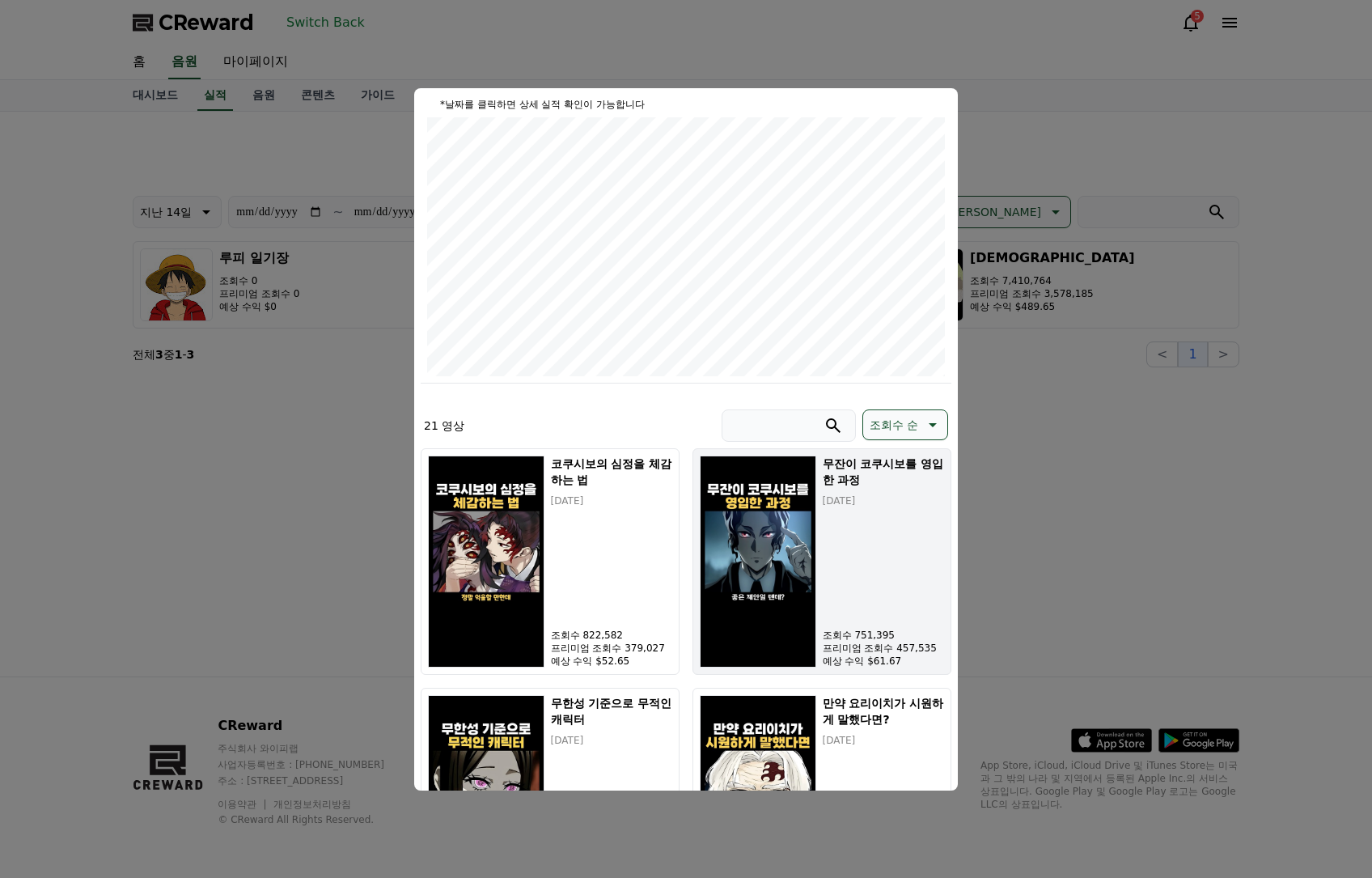
scroll to position [243, 0]
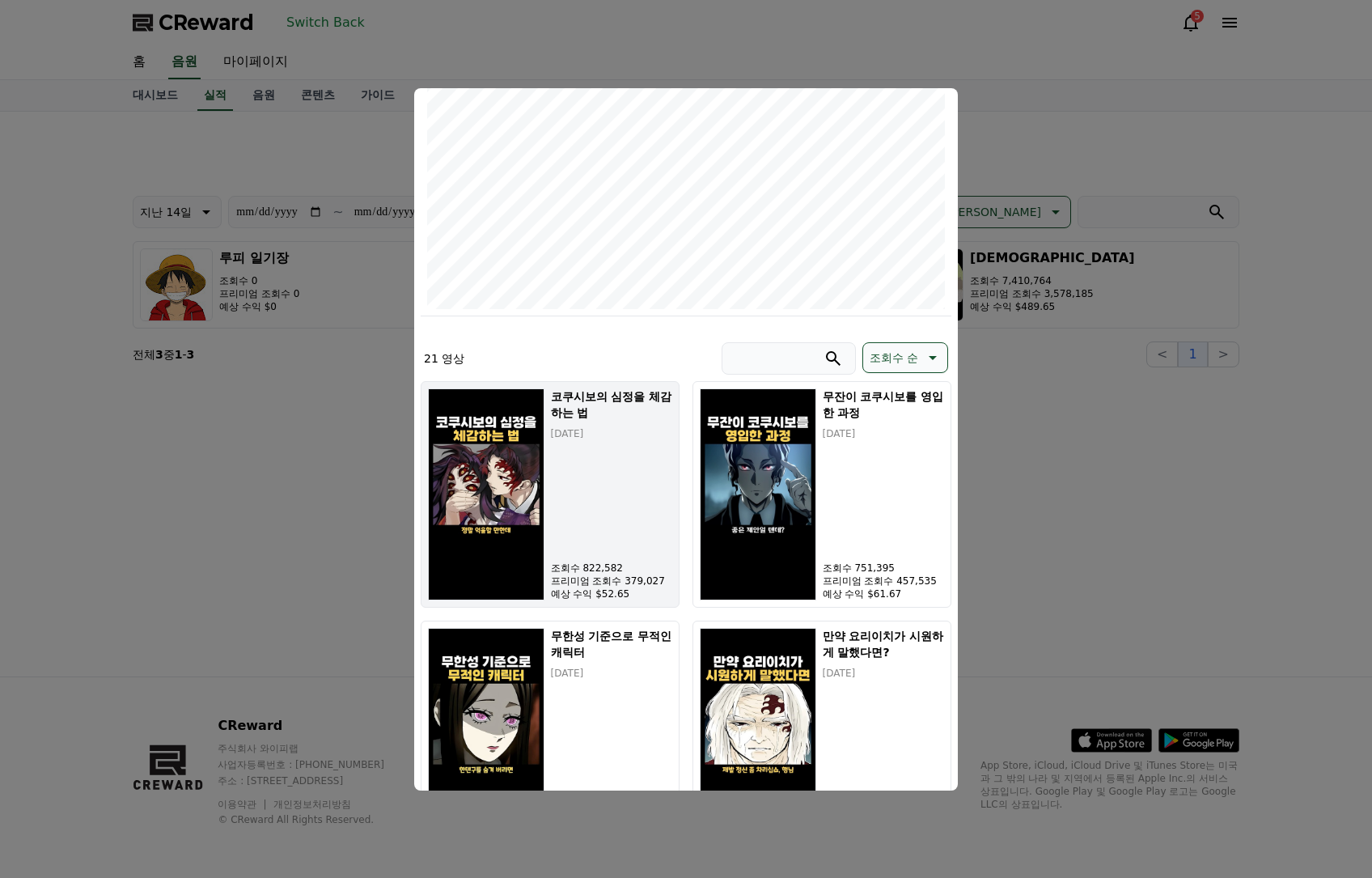
click at [637, 478] on div "코쿠시보의 심정을 체감하는 법 [DATE] 조회수 822,582 프리미엄 조회수 379,027 예상 수익 $52.65" at bounding box center [611, 495] width 121 height 212
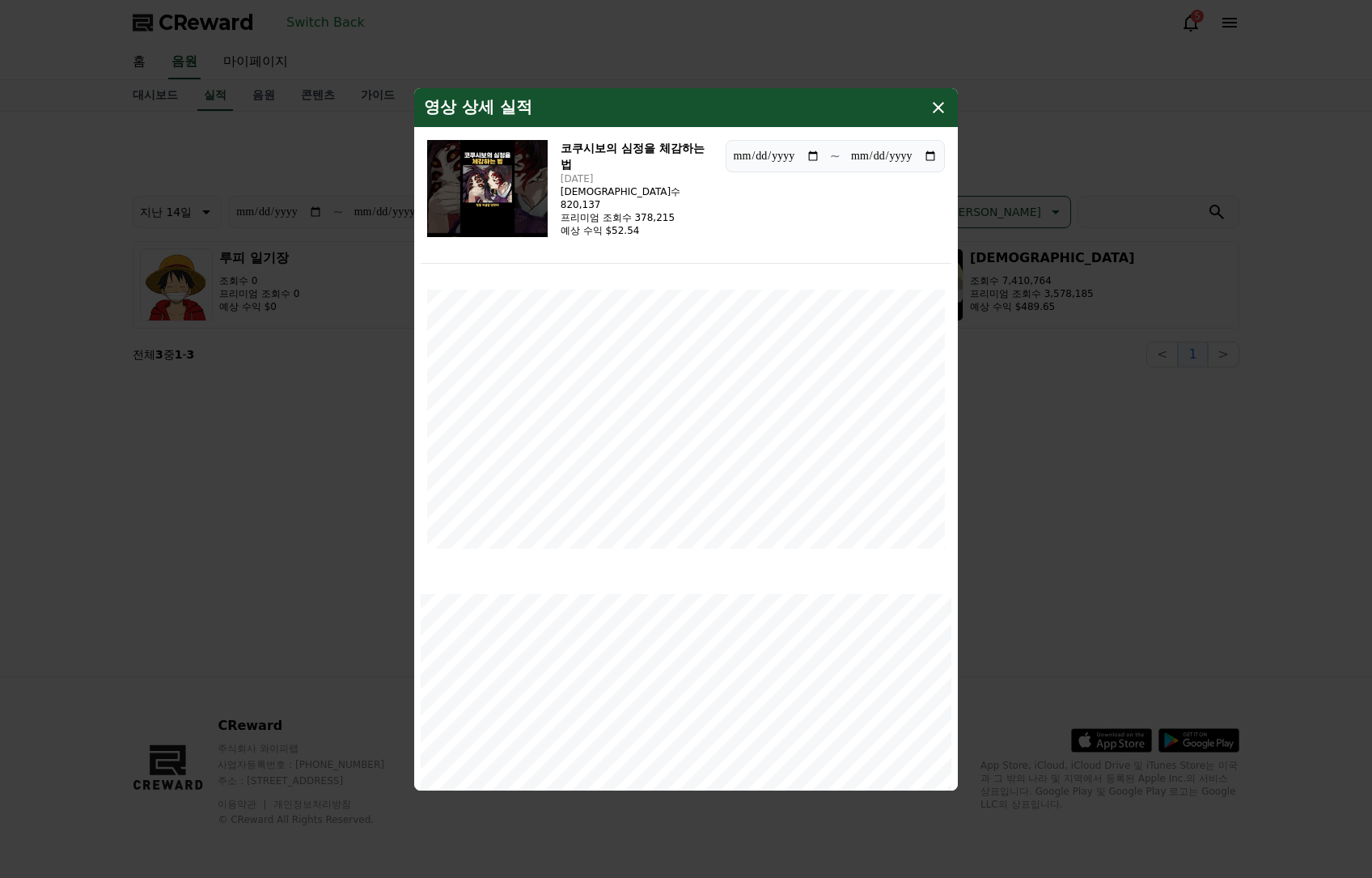
click at [508, 194] on img "modal" at bounding box center [487, 188] width 121 height 97
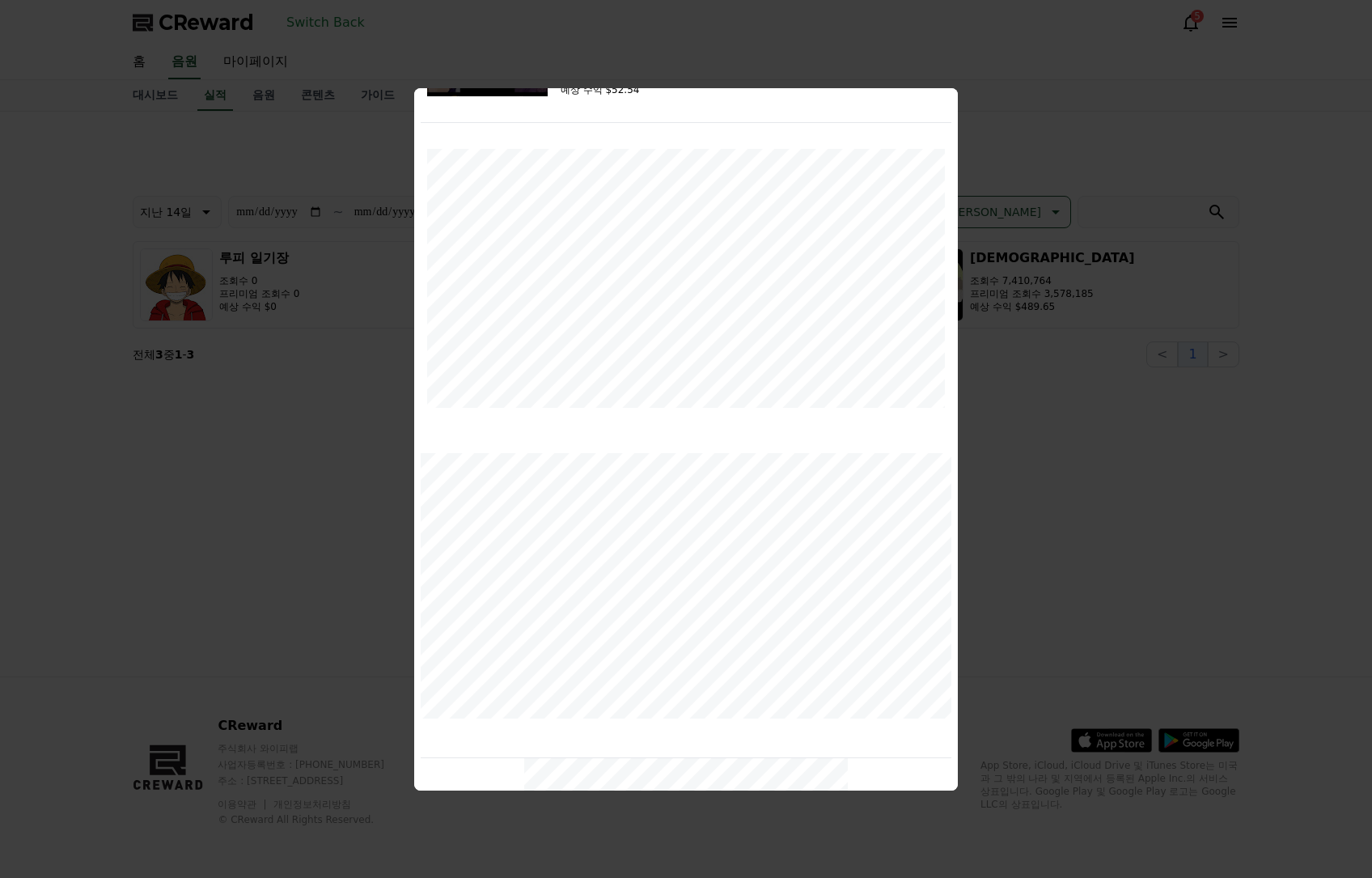
scroll to position [128, 0]
click at [1119, 507] on button "close modal" at bounding box center [686, 439] width 1372 height 878
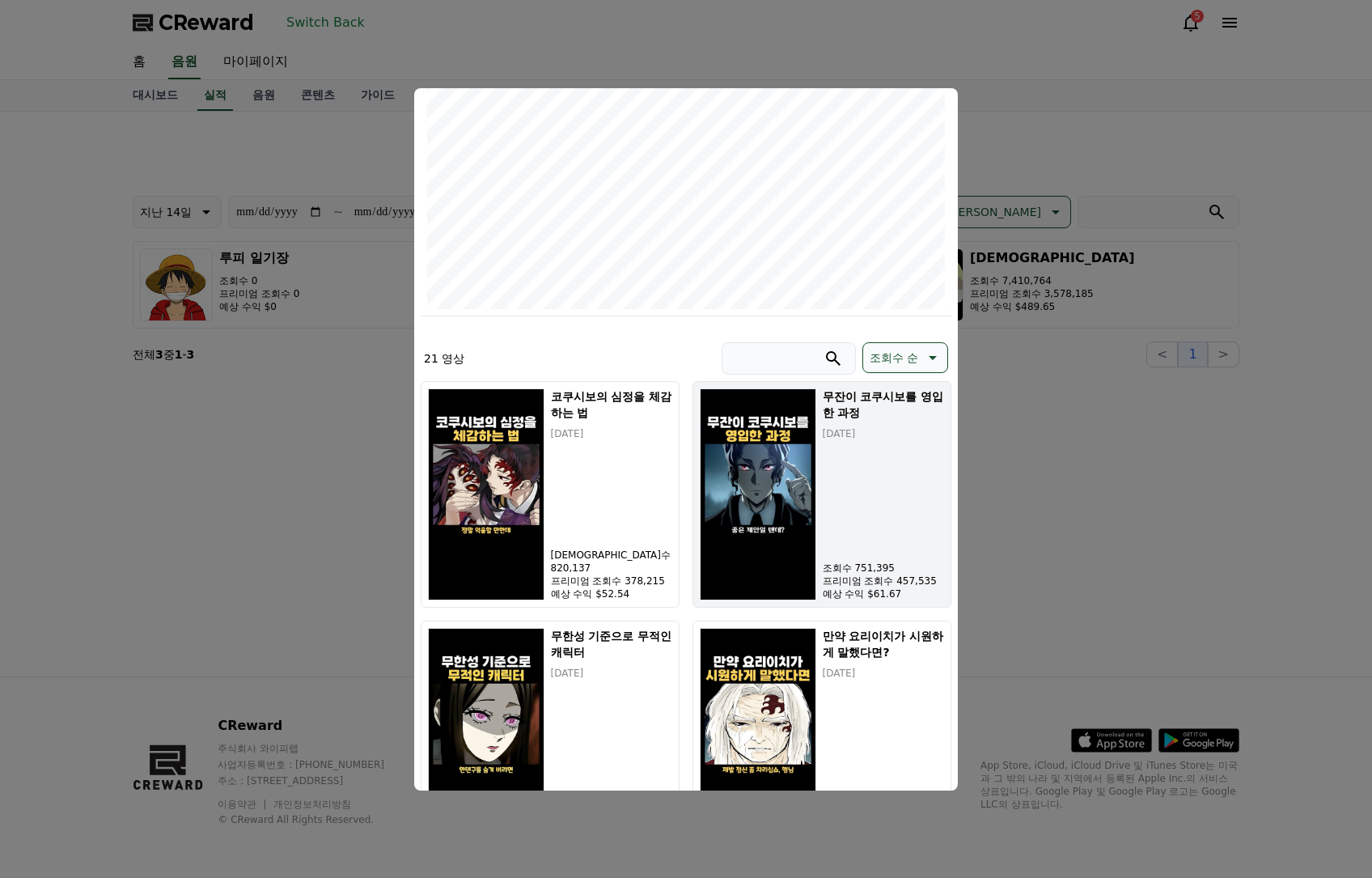
click at [817, 479] on button "무잔이 코쿠시보를 영입한 과정 [DATE] 조회수 751,395 프리미엄 조회수 457,535 예상 수익 $61.67" at bounding box center [821, 494] width 258 height 226
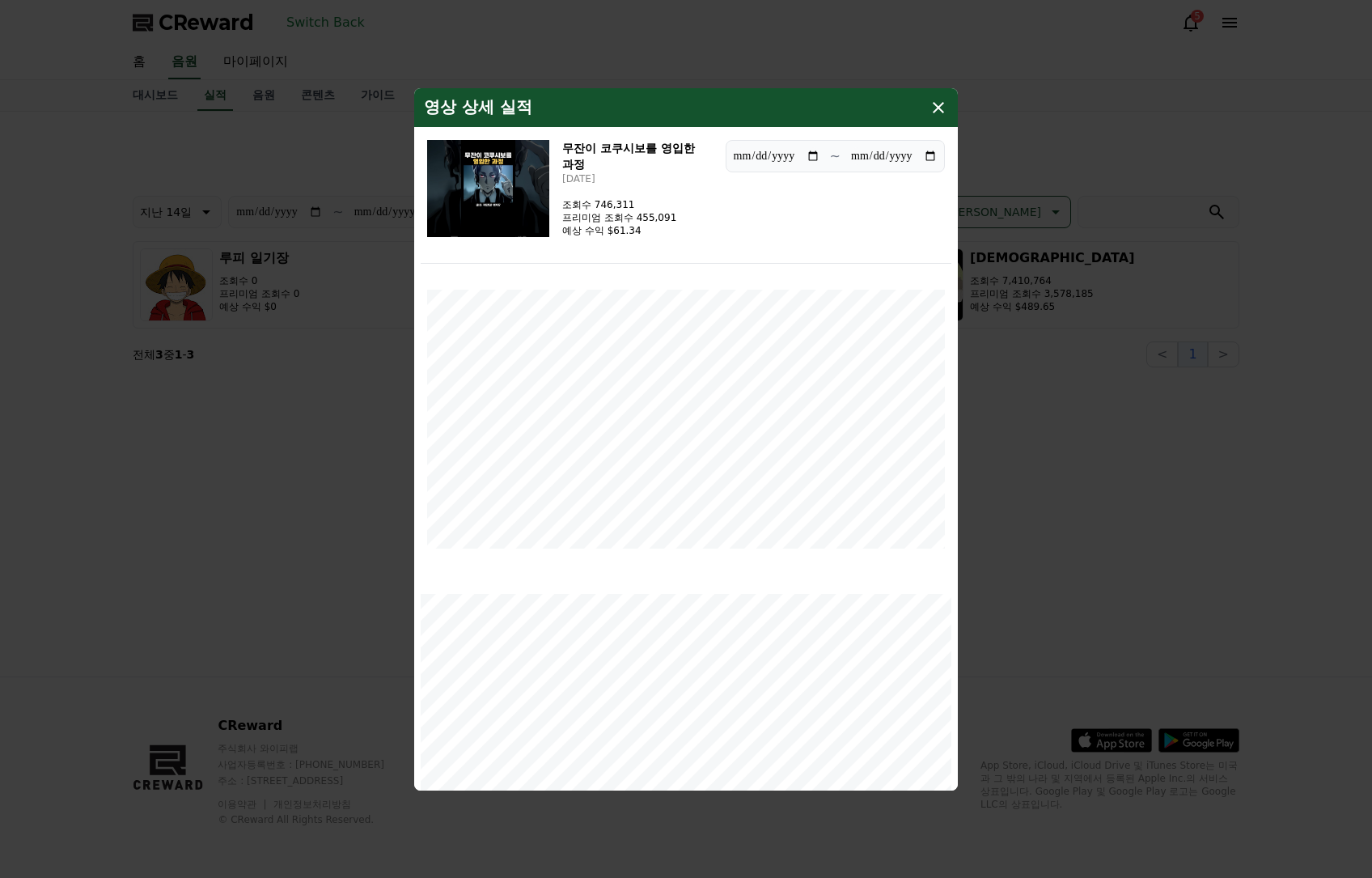
click at [1131, 540] on button "close modal" at bounding box center [686, 439] width 1372 height 878
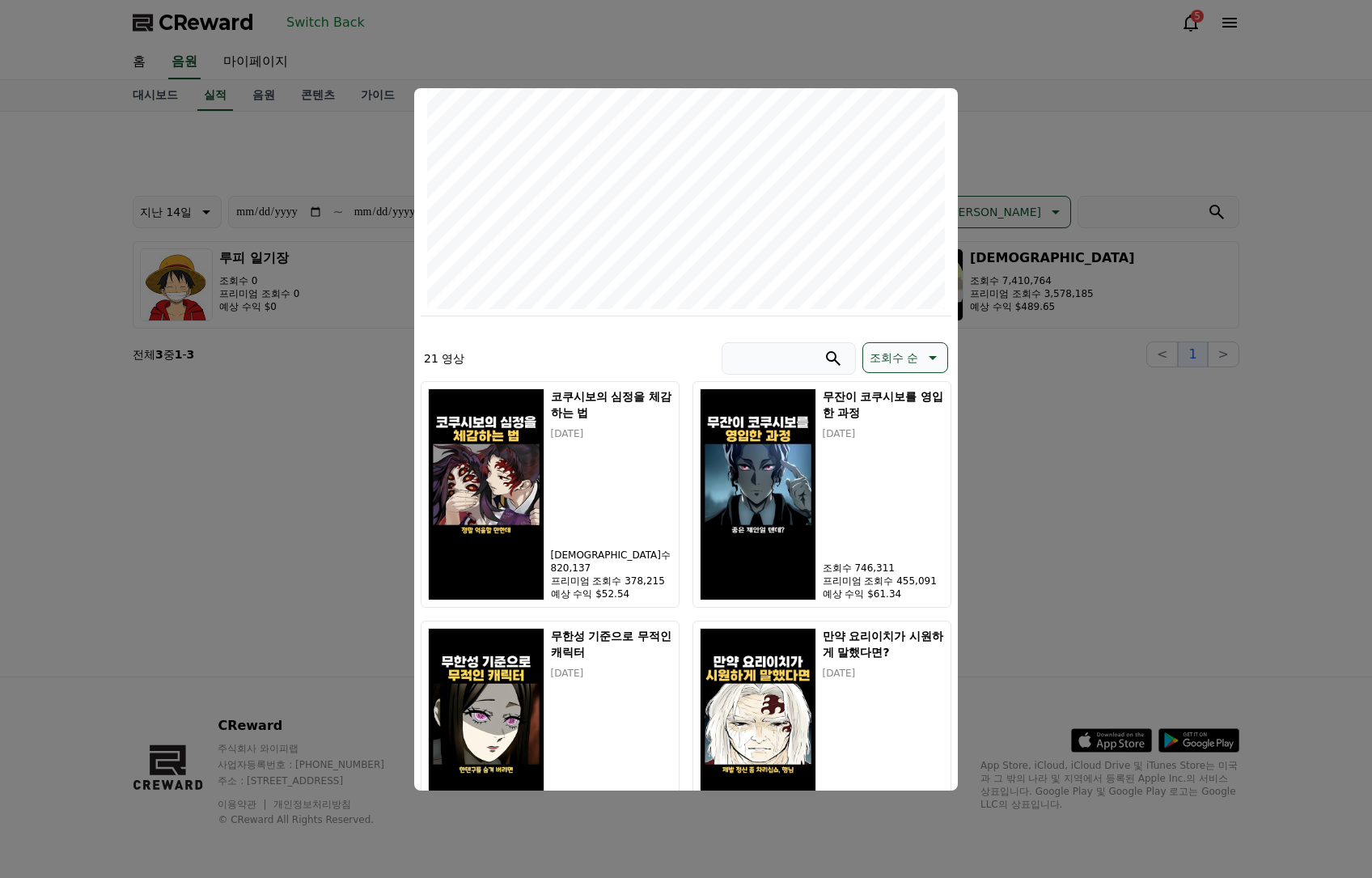
click at [1110, 461] on button "close modal" at bounding box center [686, 439] width 1372 height 878
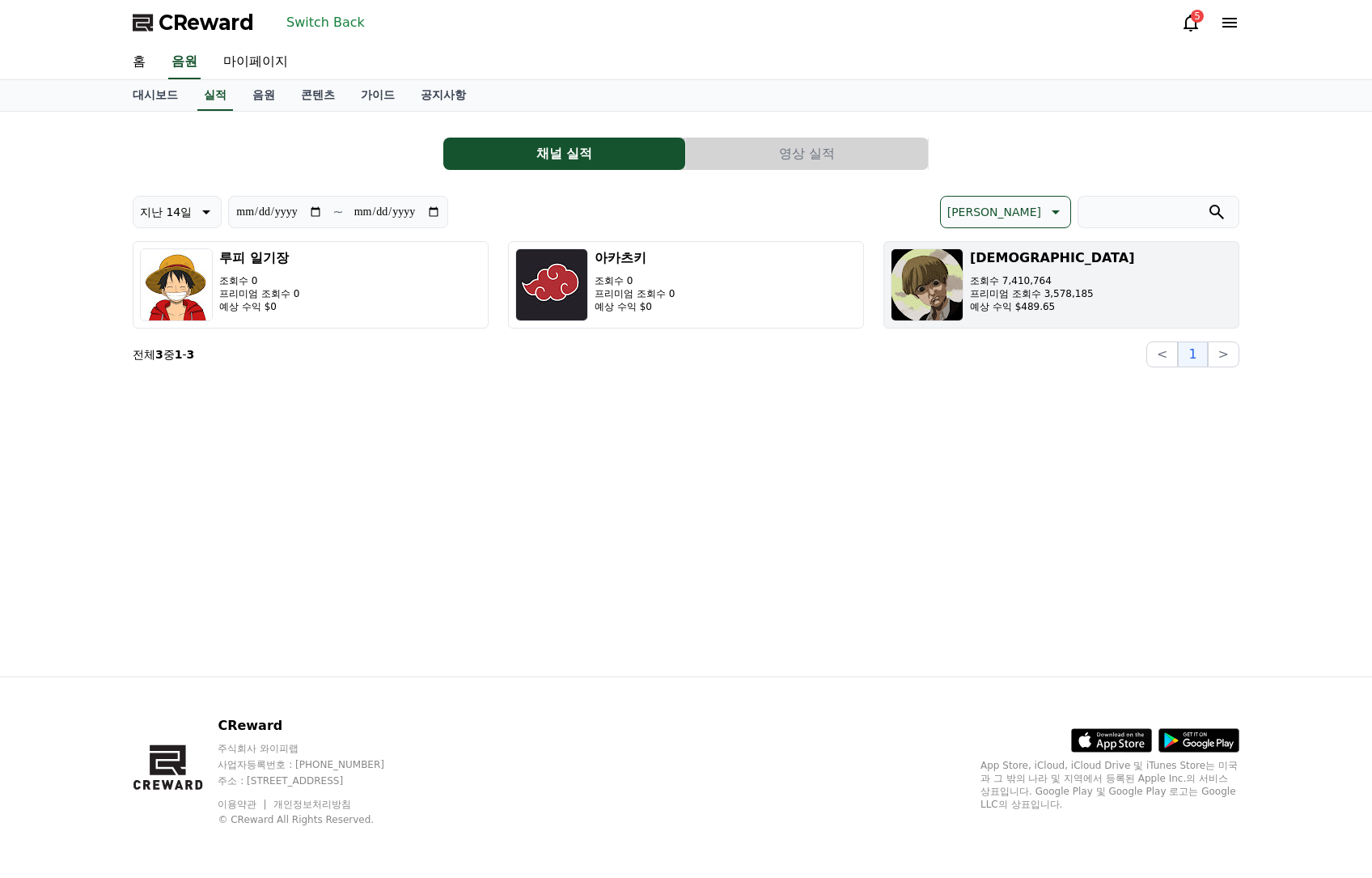
click at [1059, 277] on p "조회수 7,410,764" at bounding box center [1051, 280] width 164 height 13
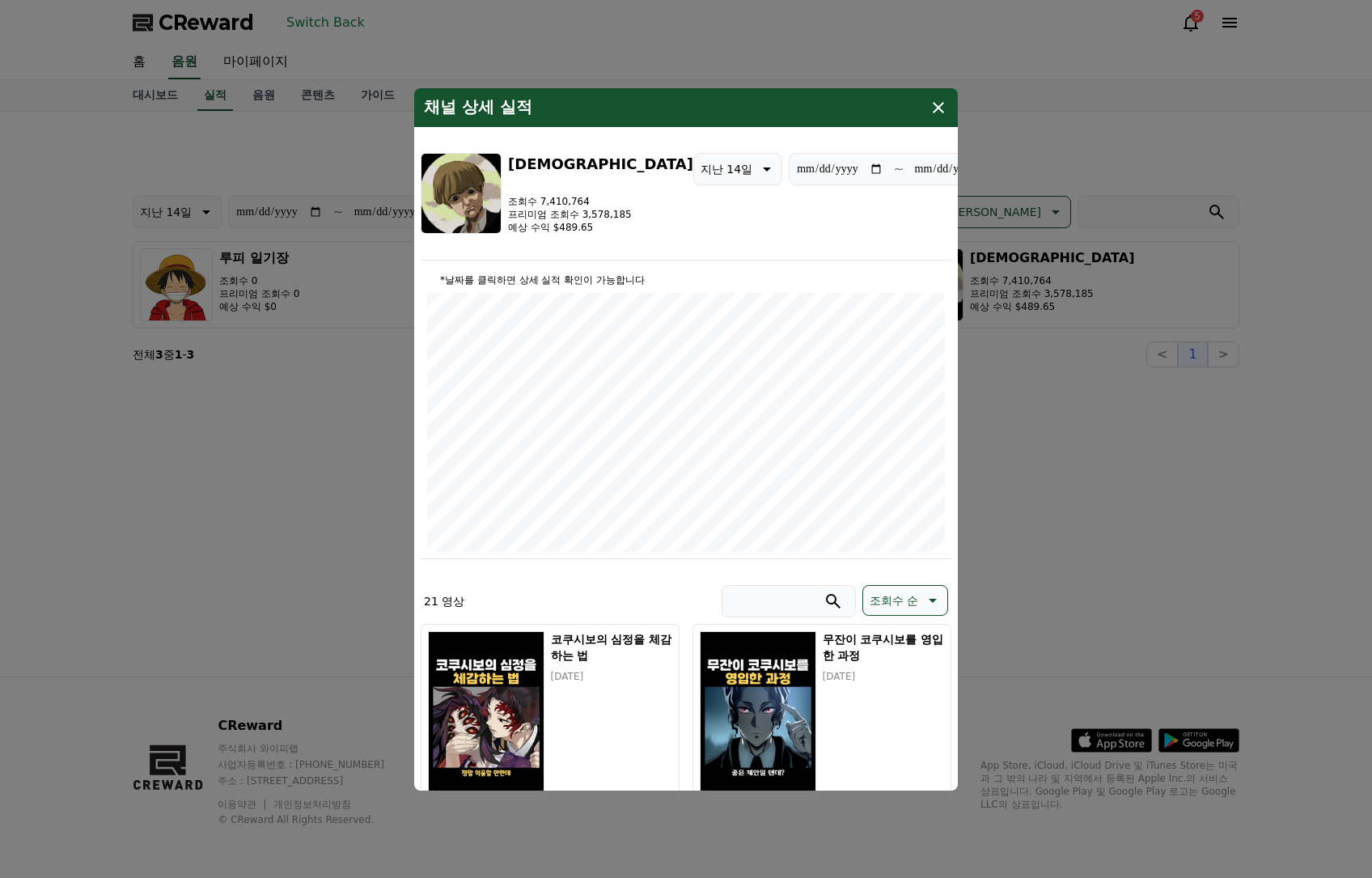
click at [935, 102] on icon "modal" at bounding box center [938, 108] width 19 height 19
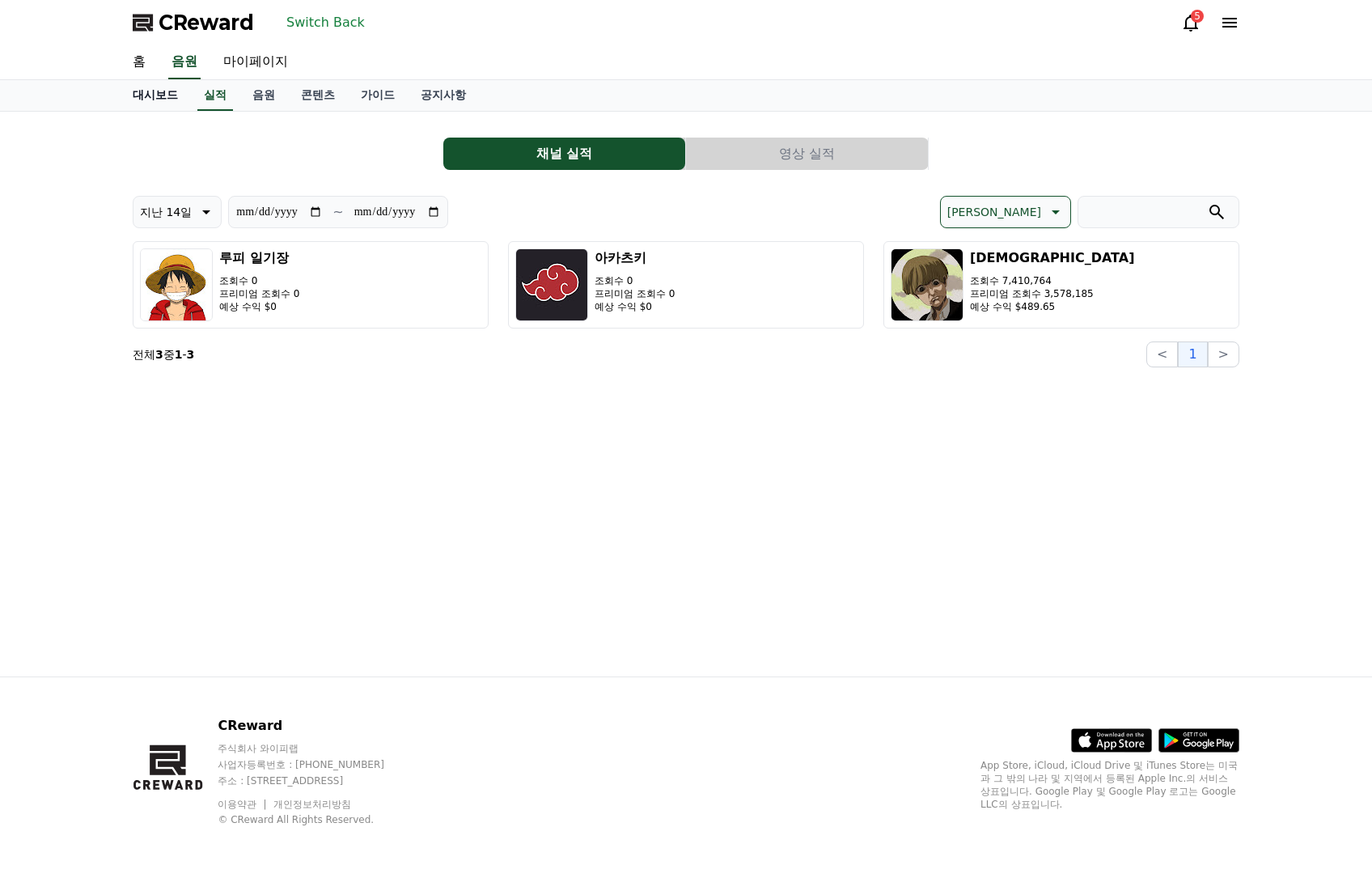
click at [171, 95] on link "대시보드" at bounding box center [155, 95] width 71 height 30
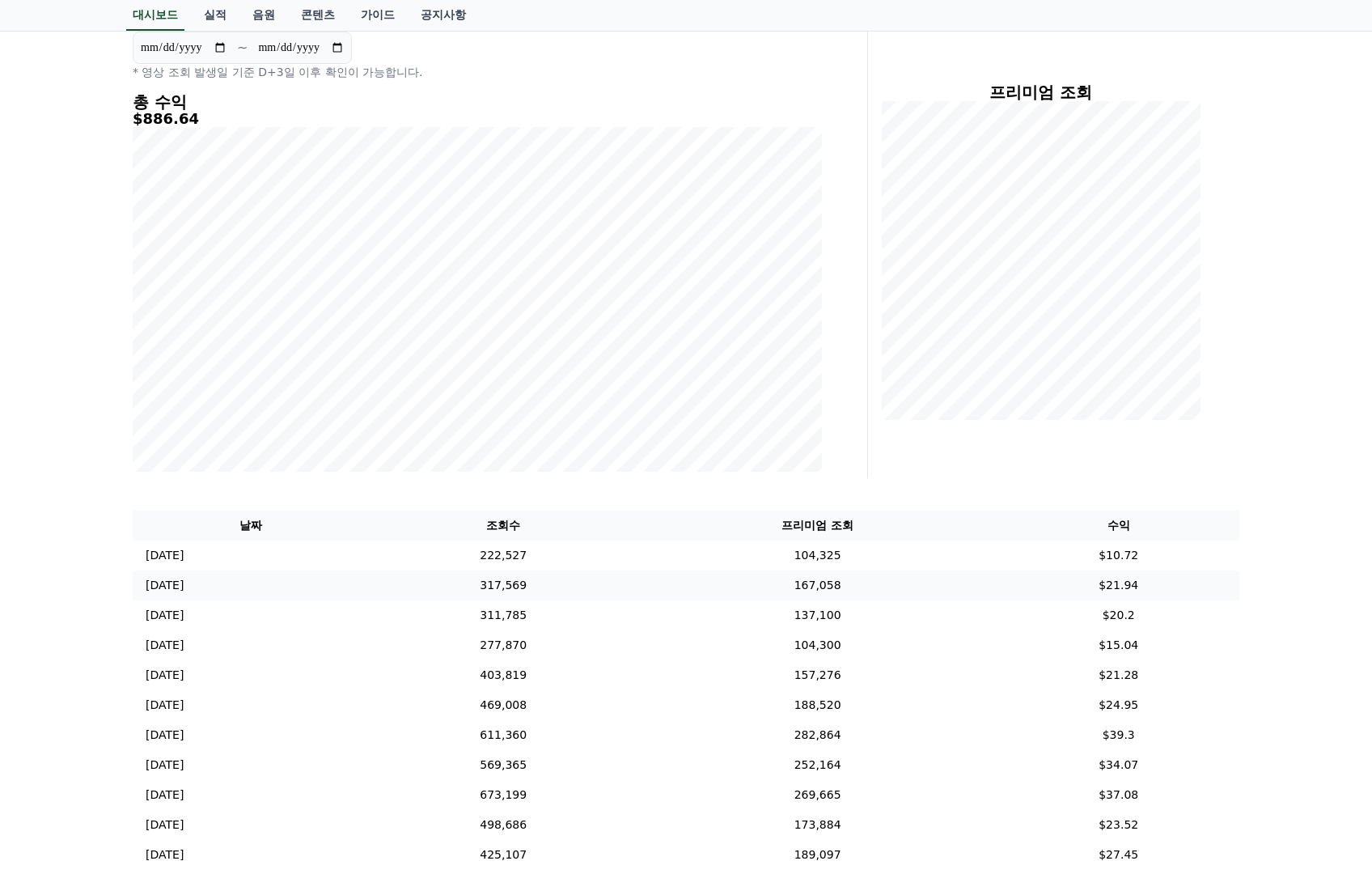
scroll to position [243, 0]
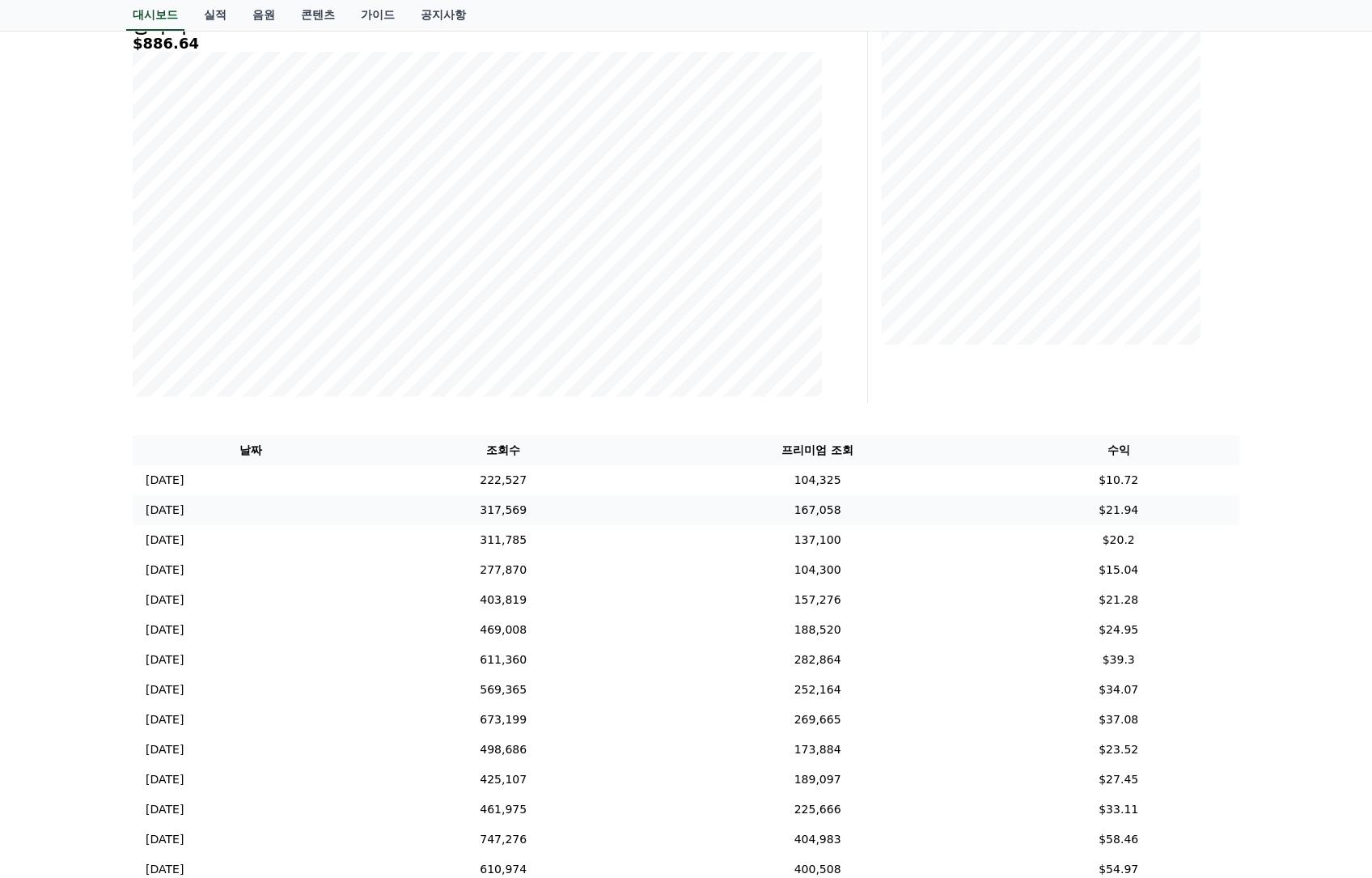
click at [1078, 501] on td "$21.94" at bounding box center [1118, 510] width 242 height 30
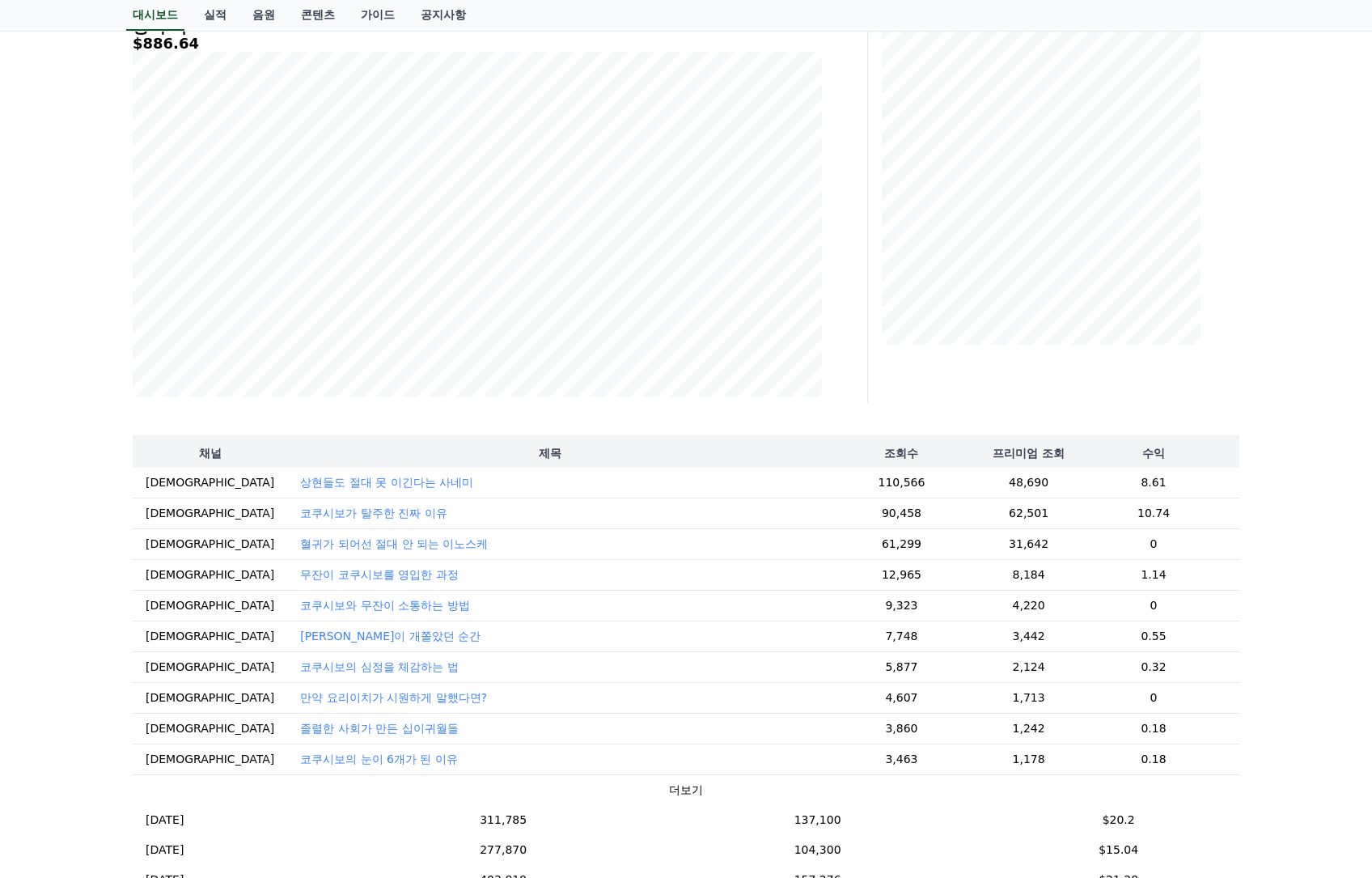
scroll to position [81, 0]
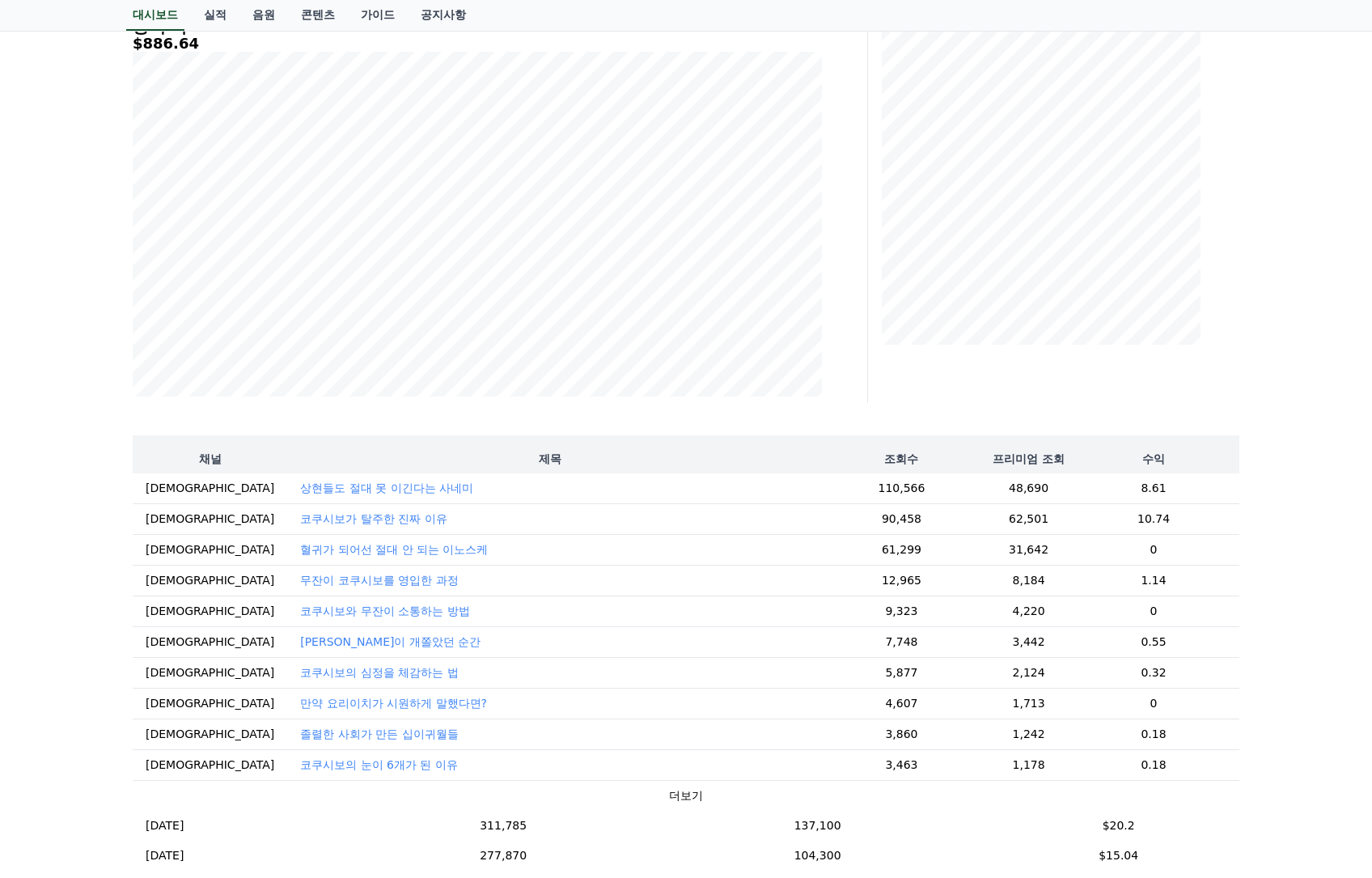
click at [369, 550] on p "혈귀가 되어선 절대 안 되는 이노스케" at bounding box center [394, 549] width 187 height 16
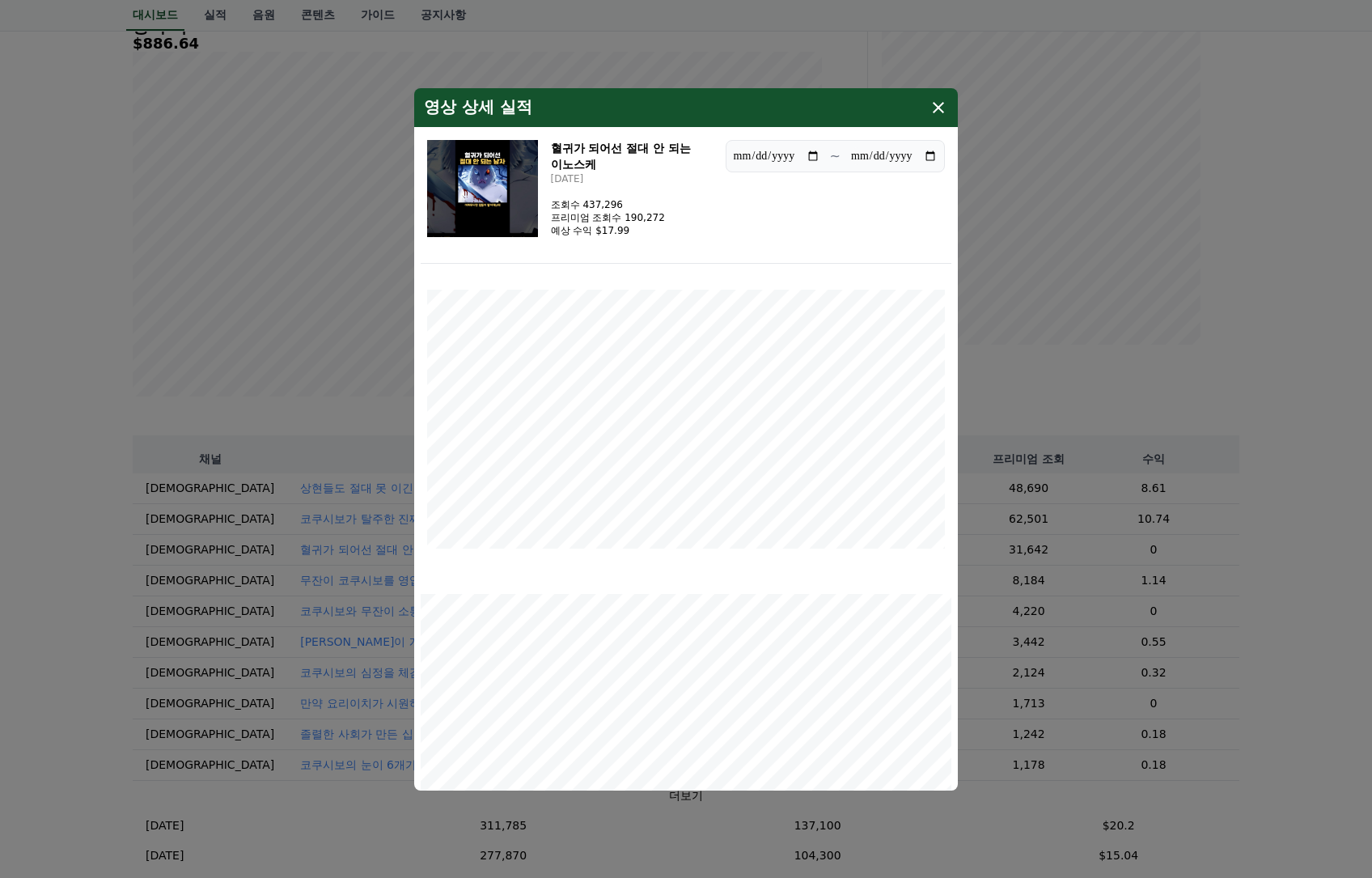
click at [476, 174] on img "modal" at bounding box center [482, 188] width 111 height 97
